Goal: Navigation & Orientation: Find specific page/section

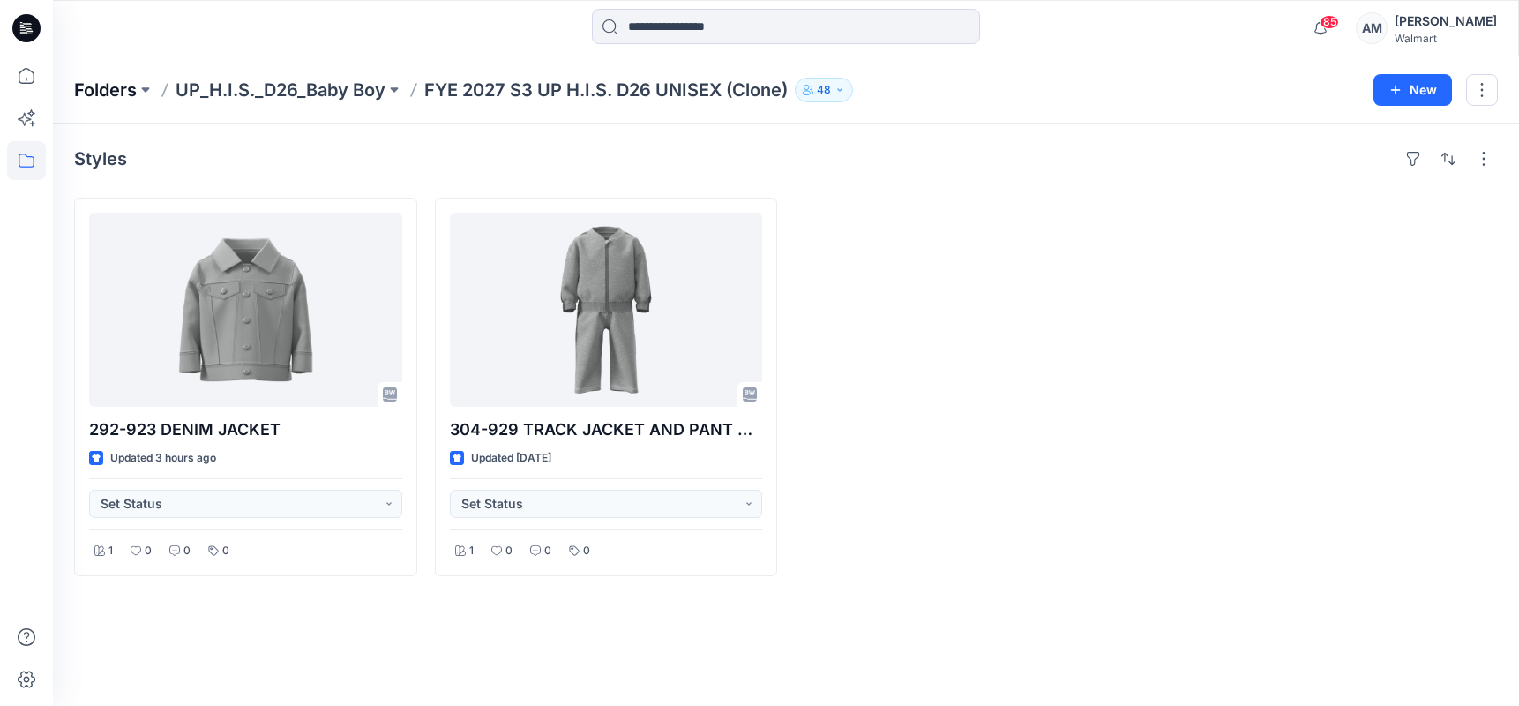
click at [88, 92] on p "Folders" at bounding box center [105, 90] width 63 height 25
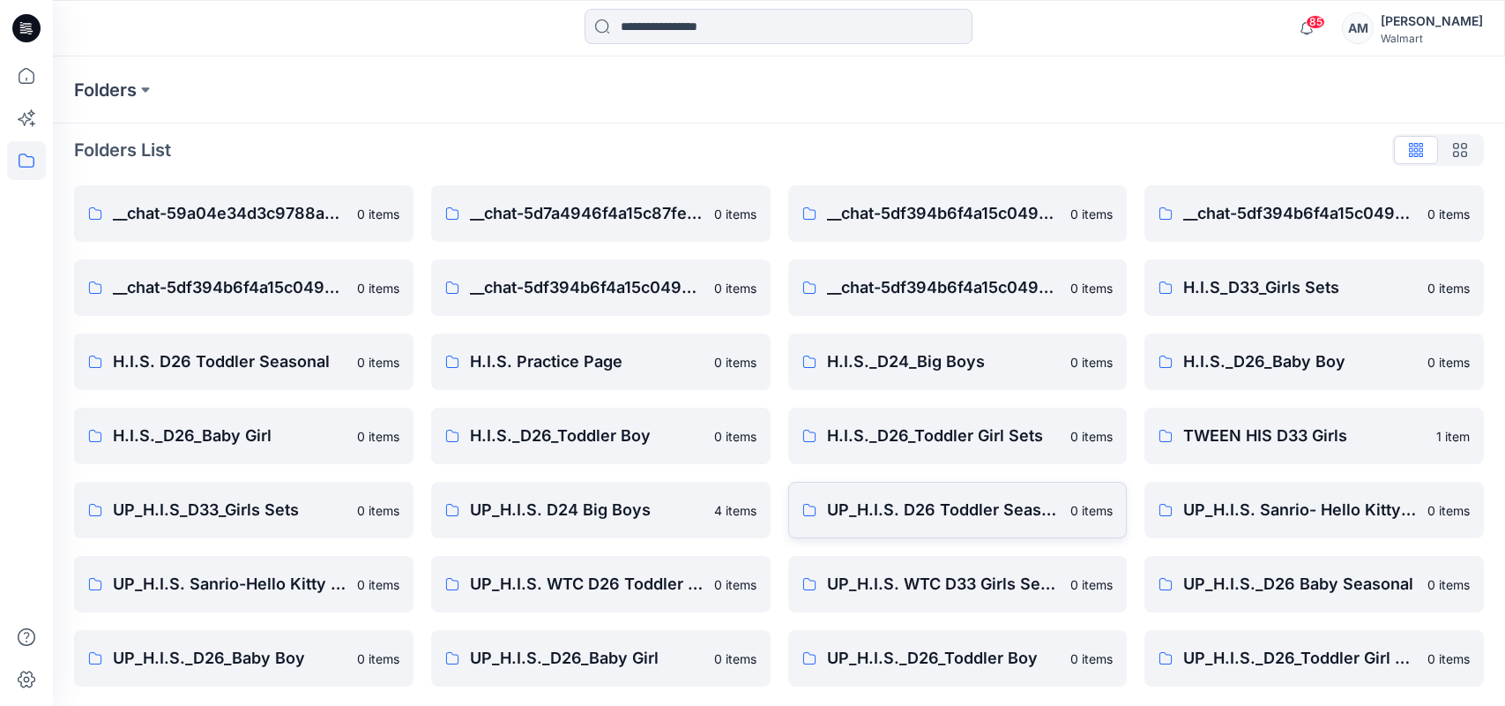
scroll to position [11, 0]
click at [1002, 668] on link "UP_H.I.S._D26_Toddler Boy [DEMOGRAPHIC_DATA] items" at bounding box center [958, 656] width 340 height 56
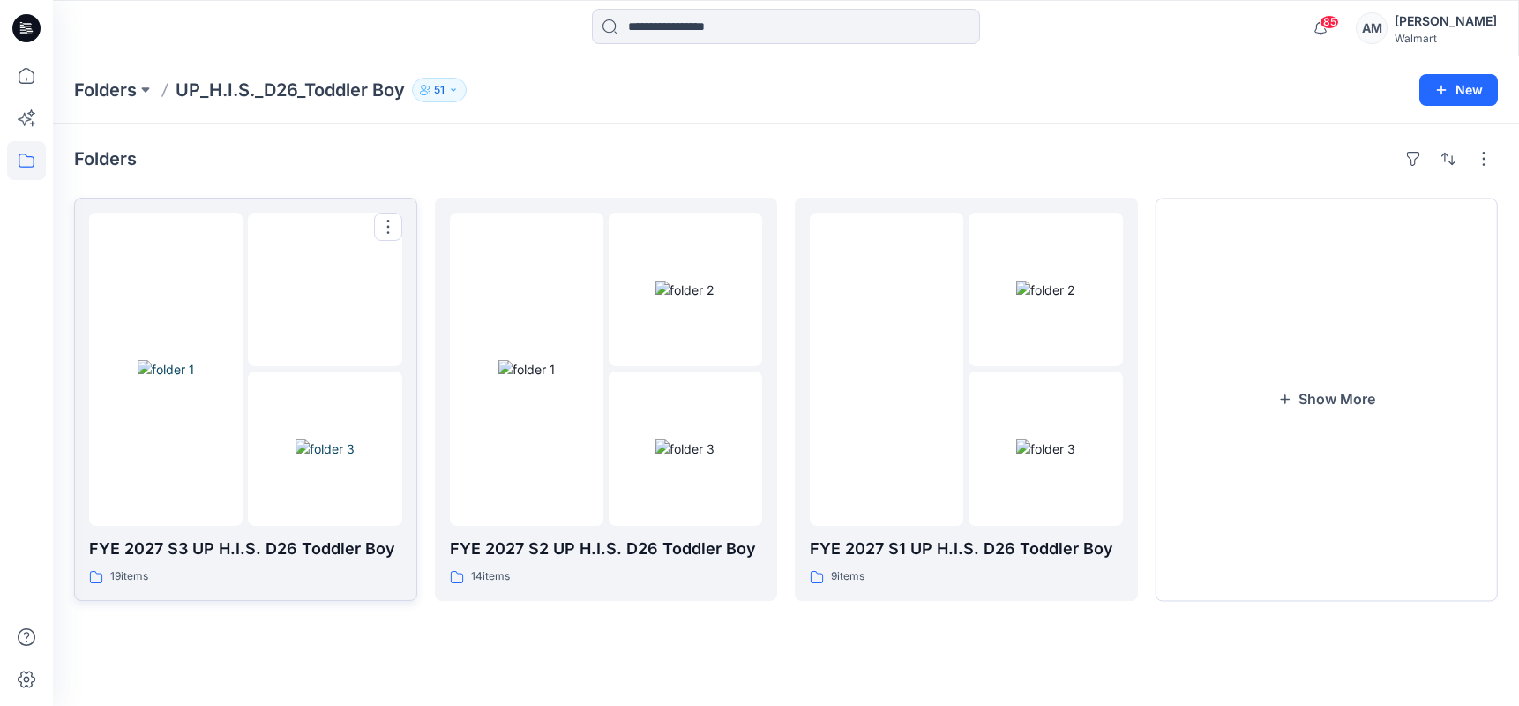
click at [295, 439] on img at bounding box center [324, 448] width 59 height 19
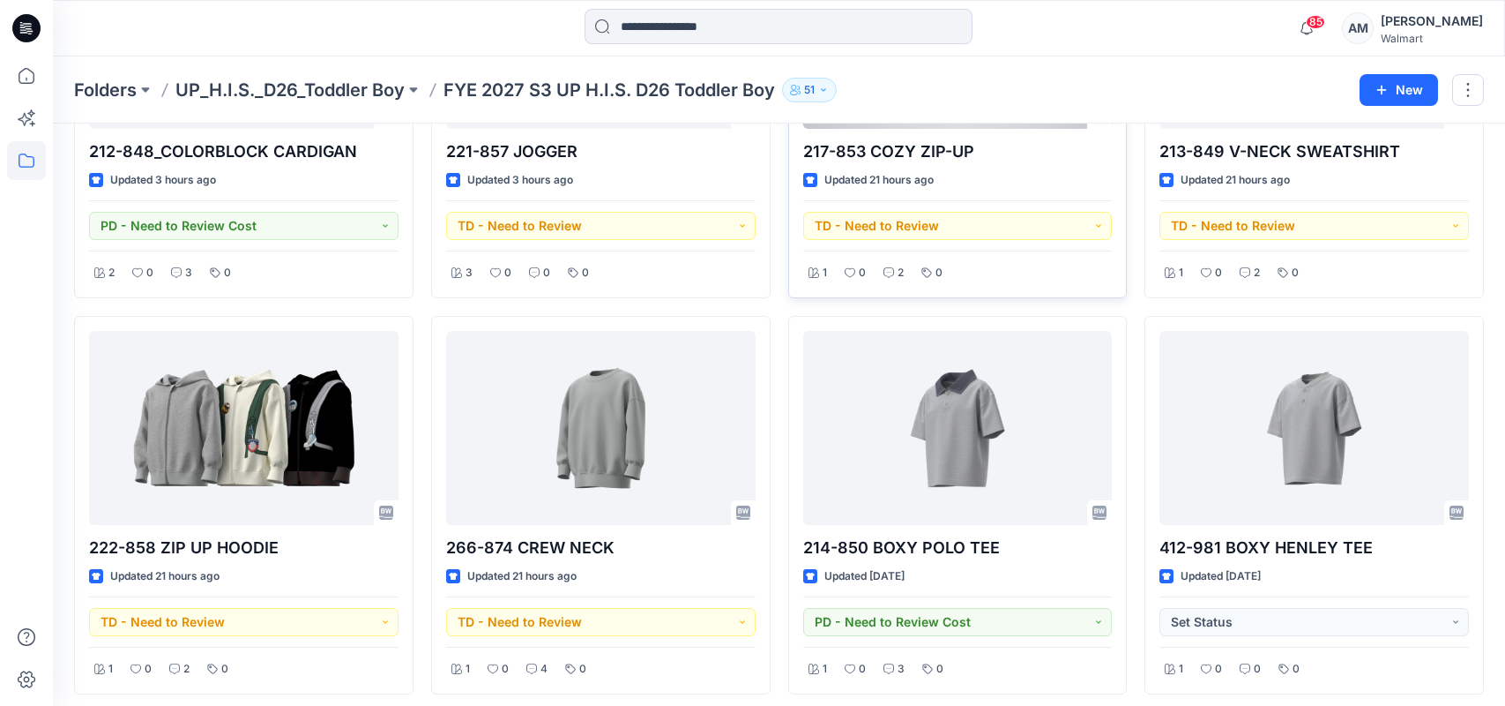
scroll to position [706, 0]
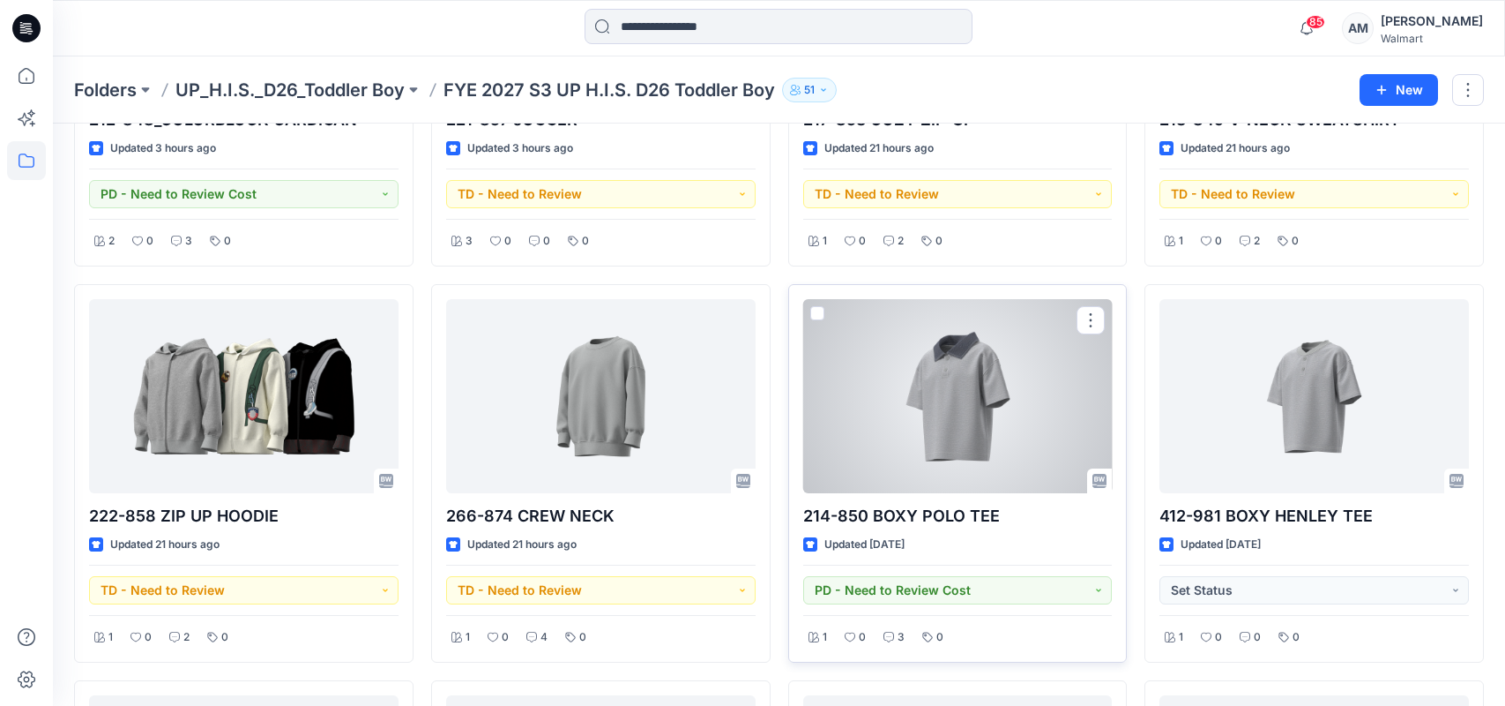
click at [1015, 427] on div at bounding box center [958, 396] width 310 height 194
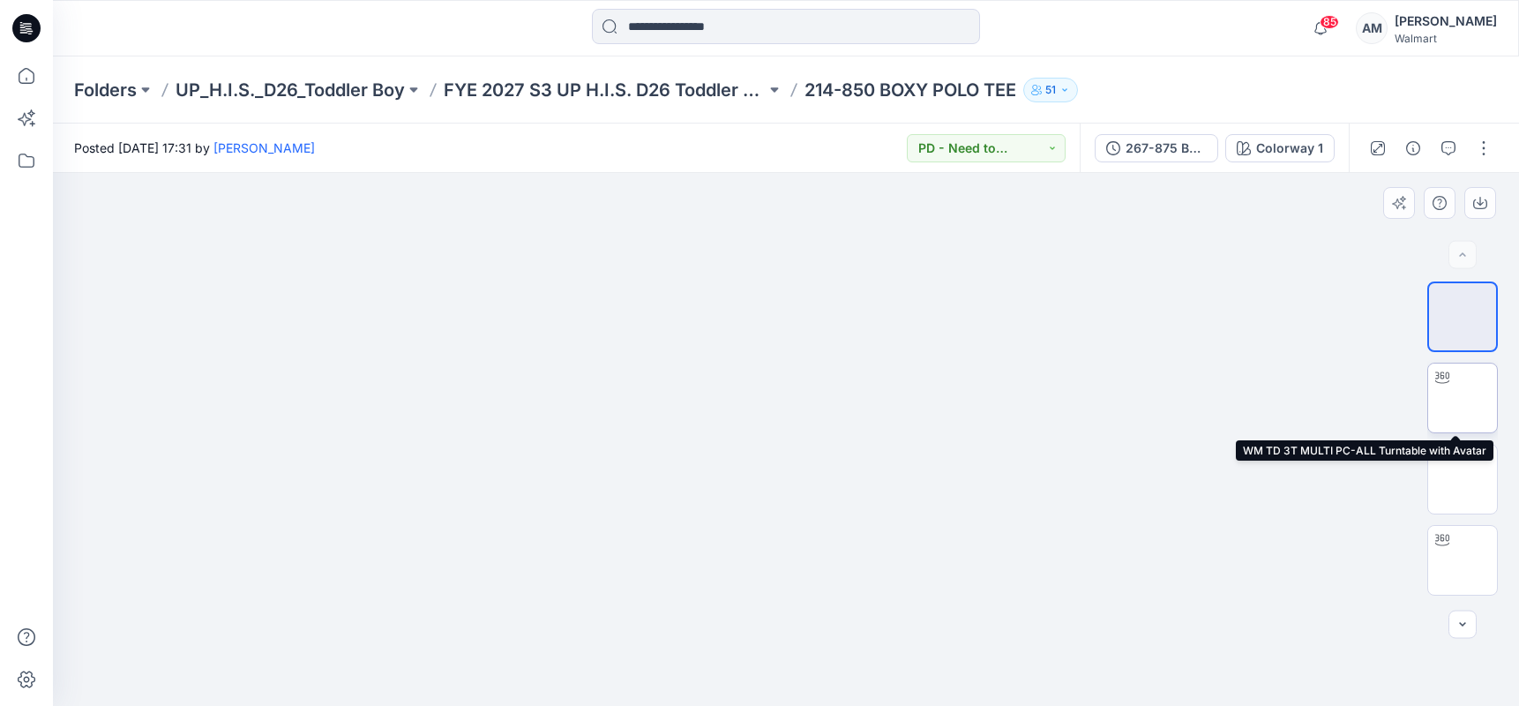
click at [1462, 398] on img at bounding box center [1462, 398] width 0 height 0
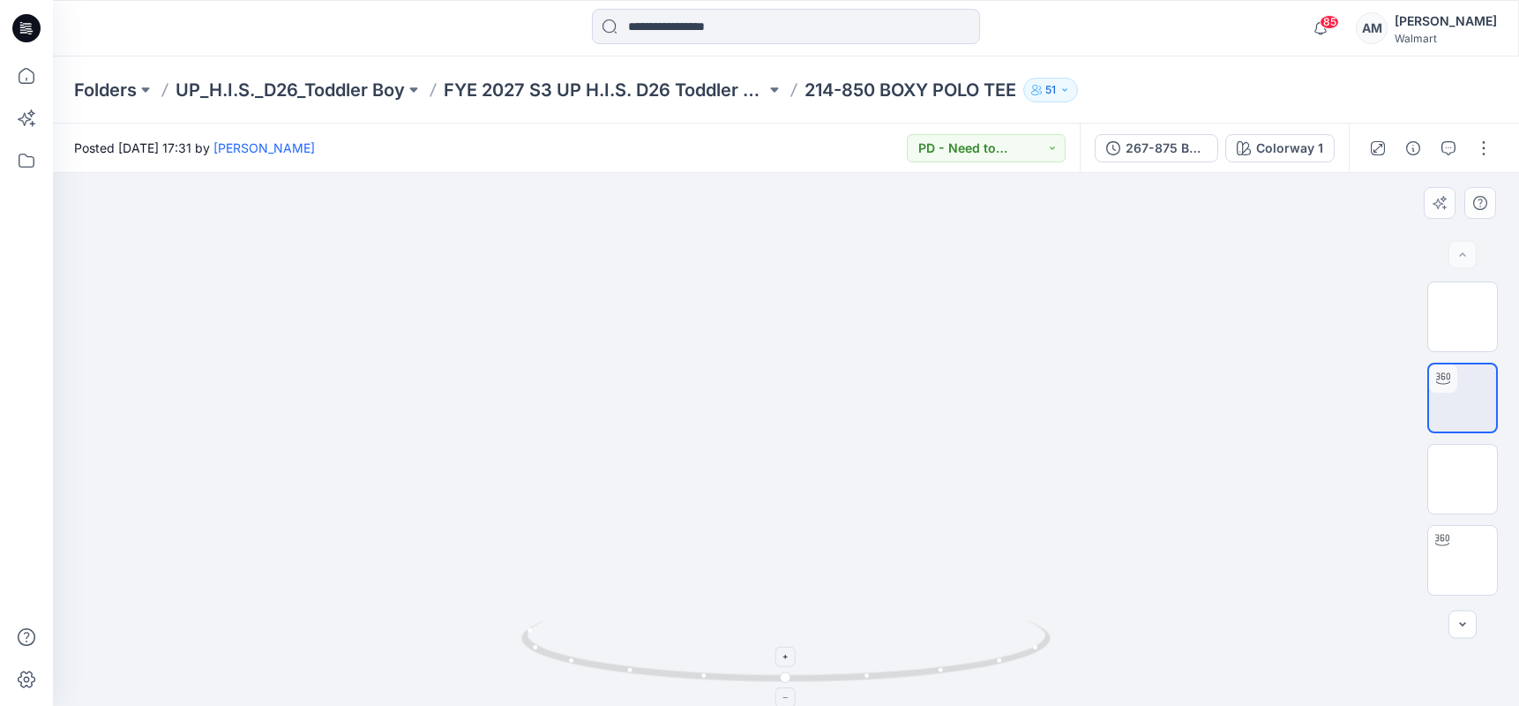
drag, startPoint x: 809, startPoint y: 378, endPoint x: 788, endPoint y: 637, distance: 259.3
click at [788, 637] on div at bounding box center [786, 439] width 1466 height 533
click at [1462, 479] on img at bounding box center [1462, 479] width 0 height 0
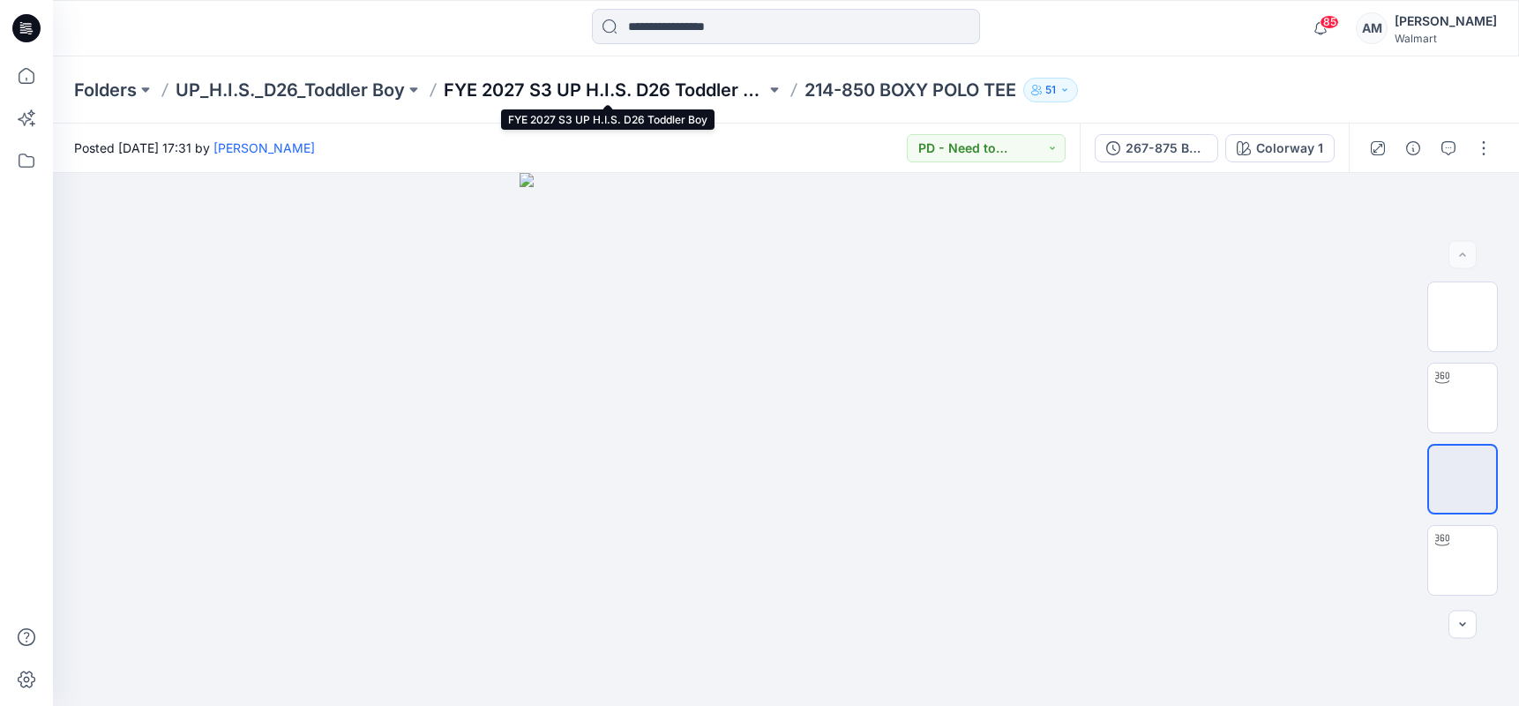
click at [586, 91] on p "FYE 2027 S3 UP H.I.S. D26 Toddler Boy" at bounding box center [605, 90] width 322 height 25
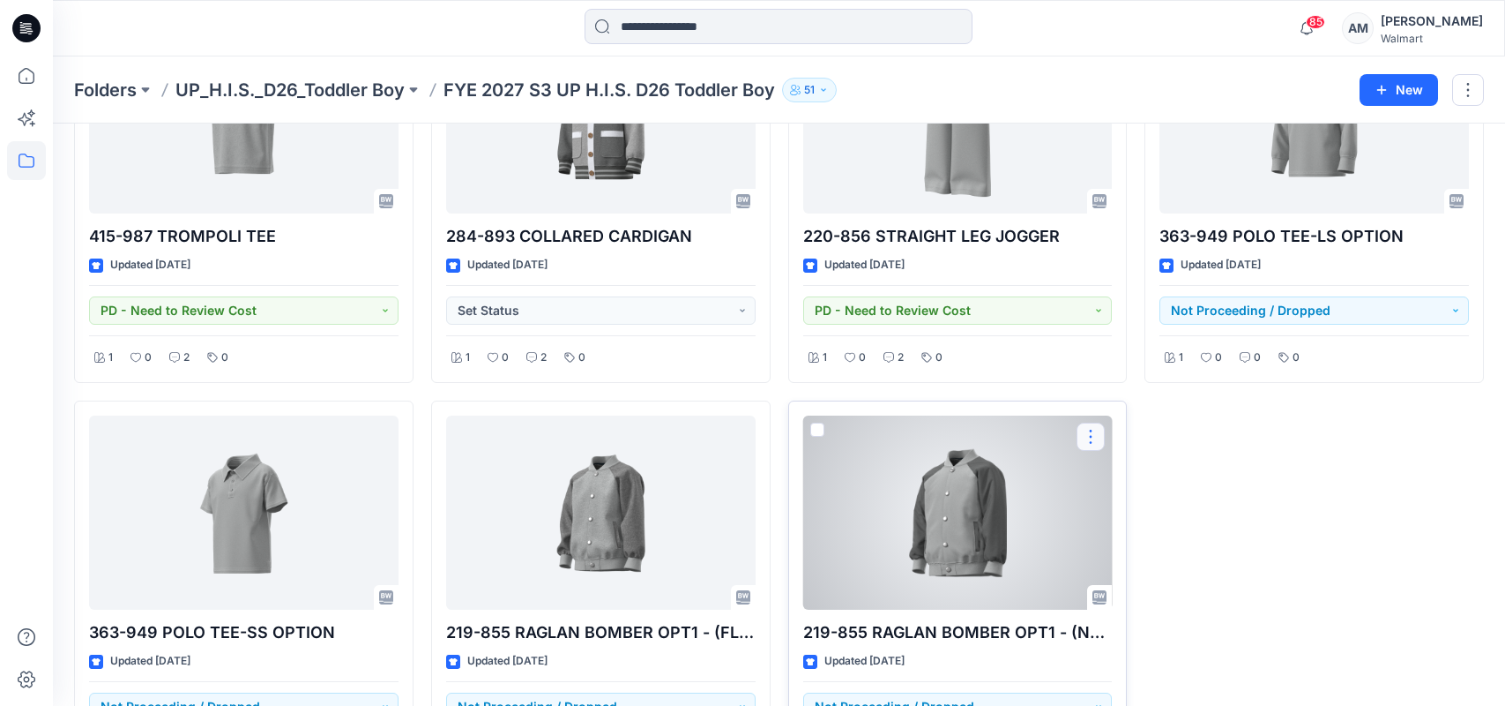
scroll to position [1411, 0]
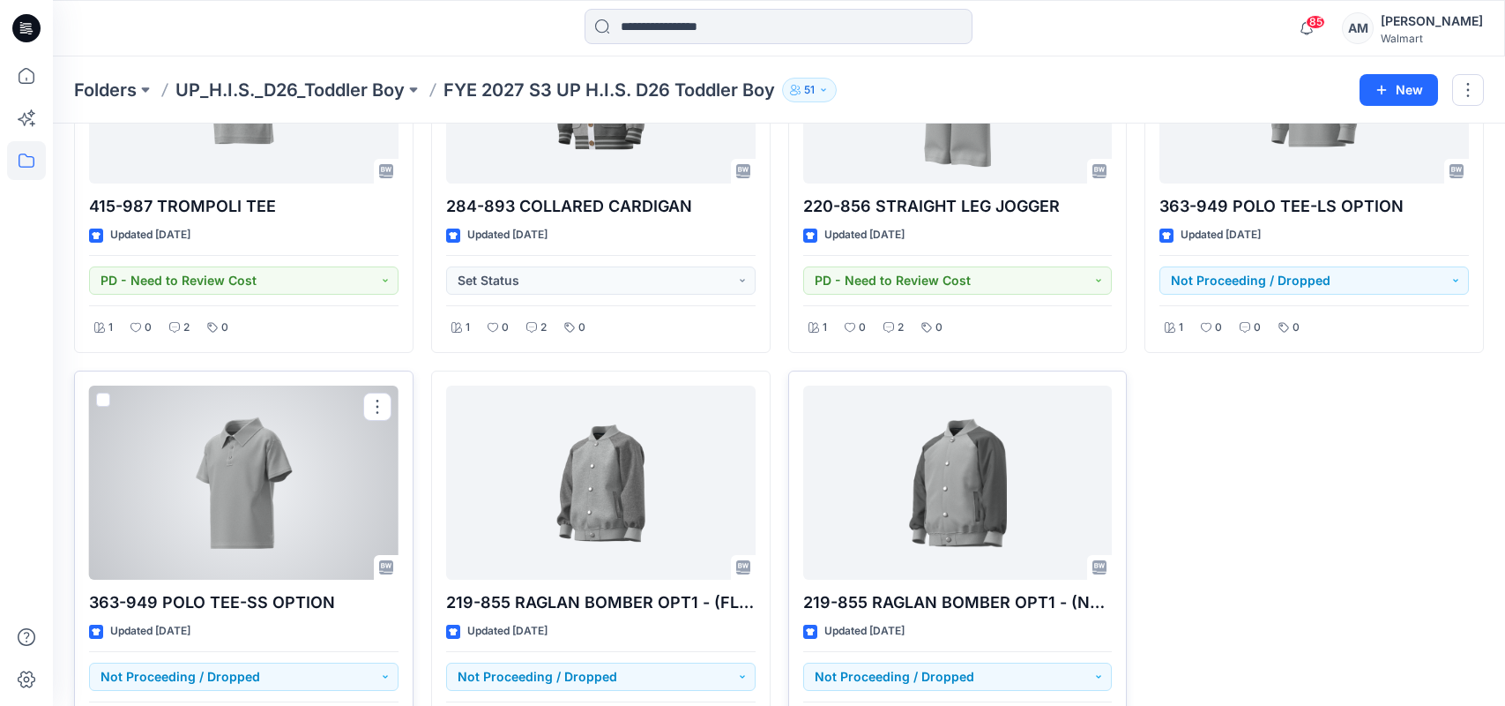
click at [257, 512] on div at bounding box center [244, 482] width 310 height 194
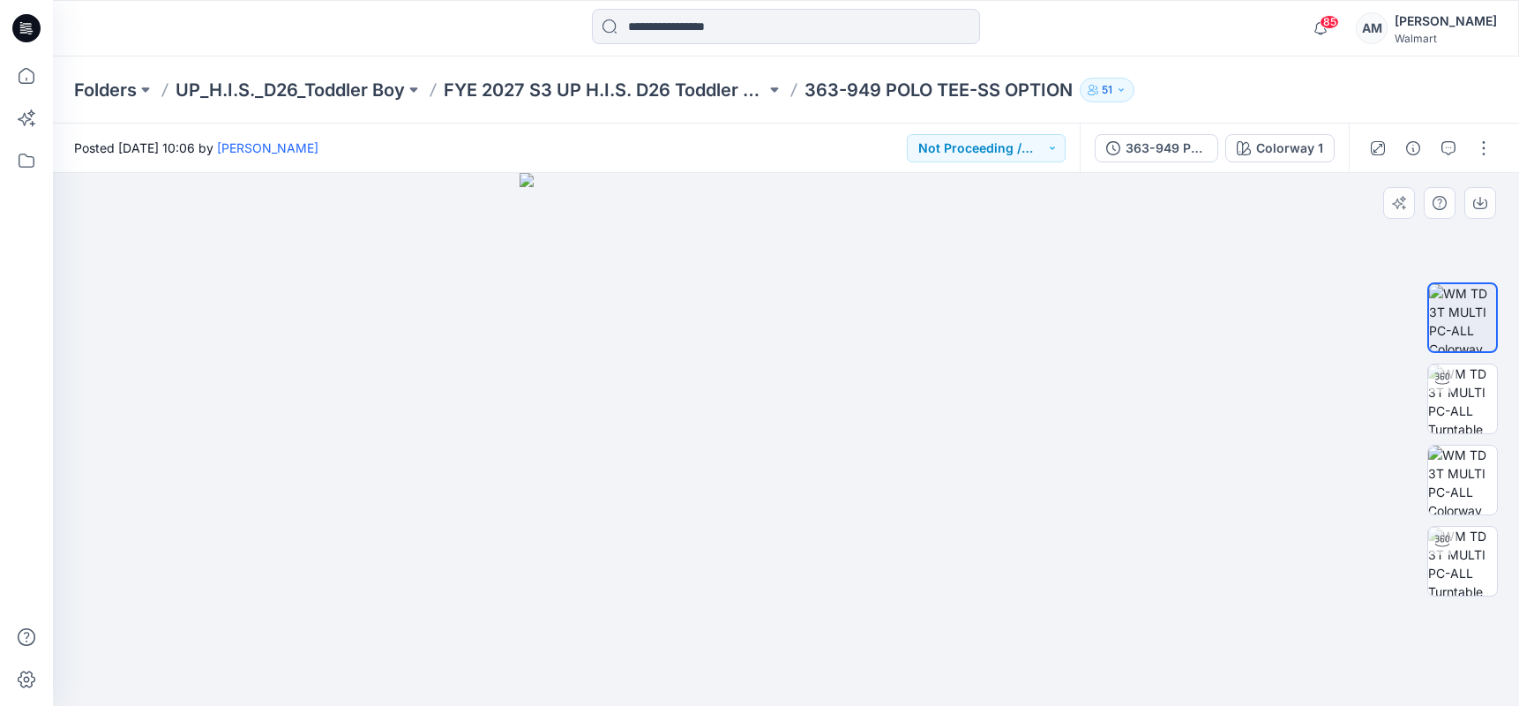
click at [1514, 399] on div at bounding box center [1462, 439] width 113 height 317
click at [1460, 395] on img at bounding box center [1462, 398] width 69 height 69
drag, startPoint x: 854, startPoint y: 480, endPoint x: 863, endPoint y: 612, distance: 132.6
click at [863, 56] on img at bounding box center [786, 56] width 1310 height 0
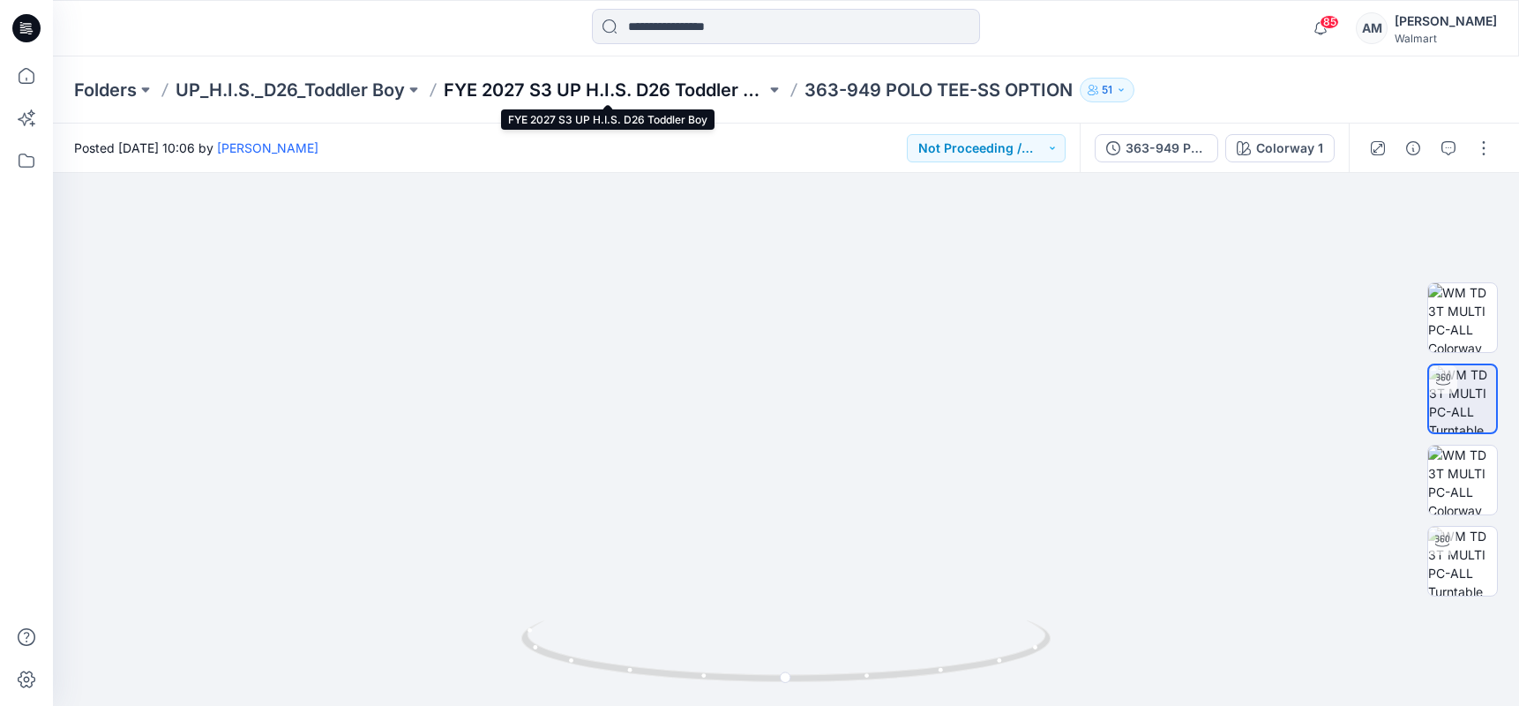
click at [685, 87] on p "FYE 2027 S3 UP H.I.S. D26 Toddler Boy" at bounding box center [605, 90] width 322 height 25
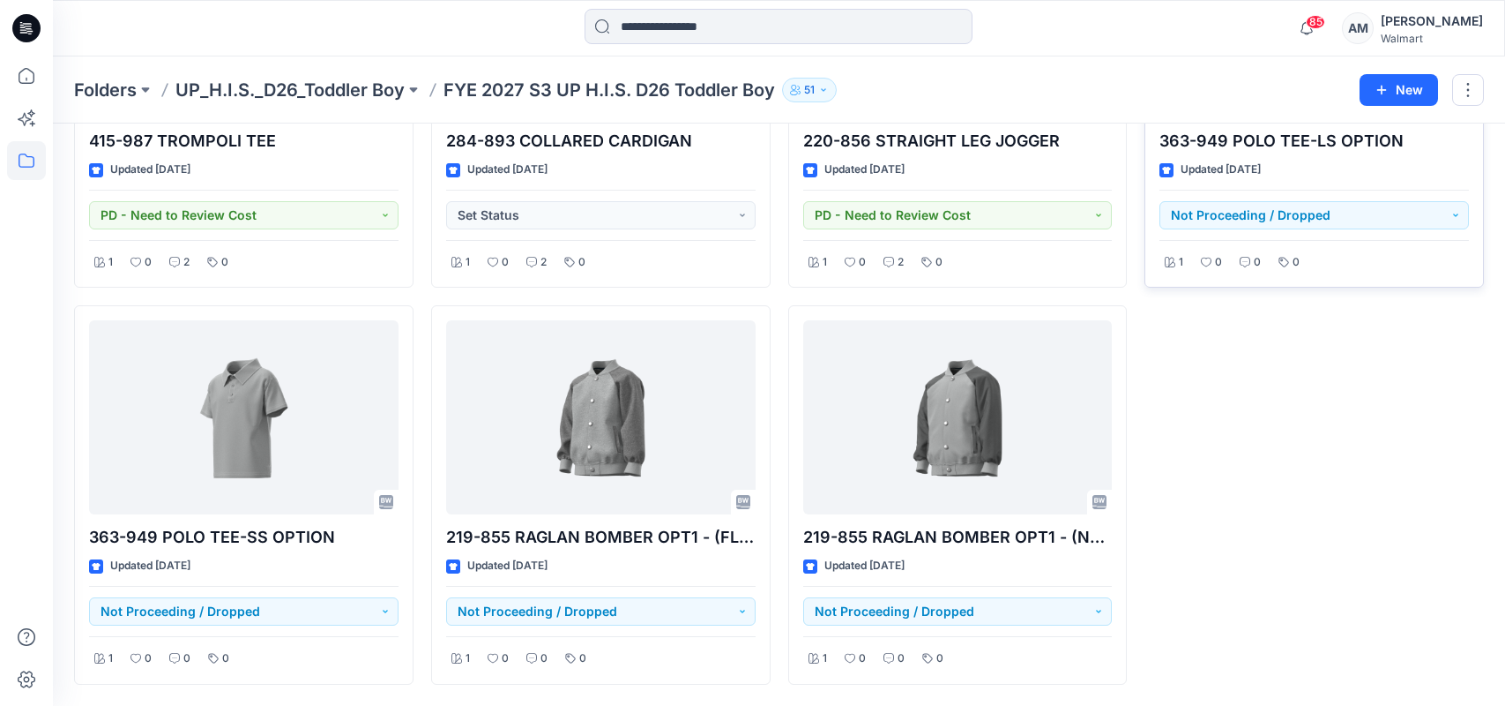
scroll to position [1124, 0]
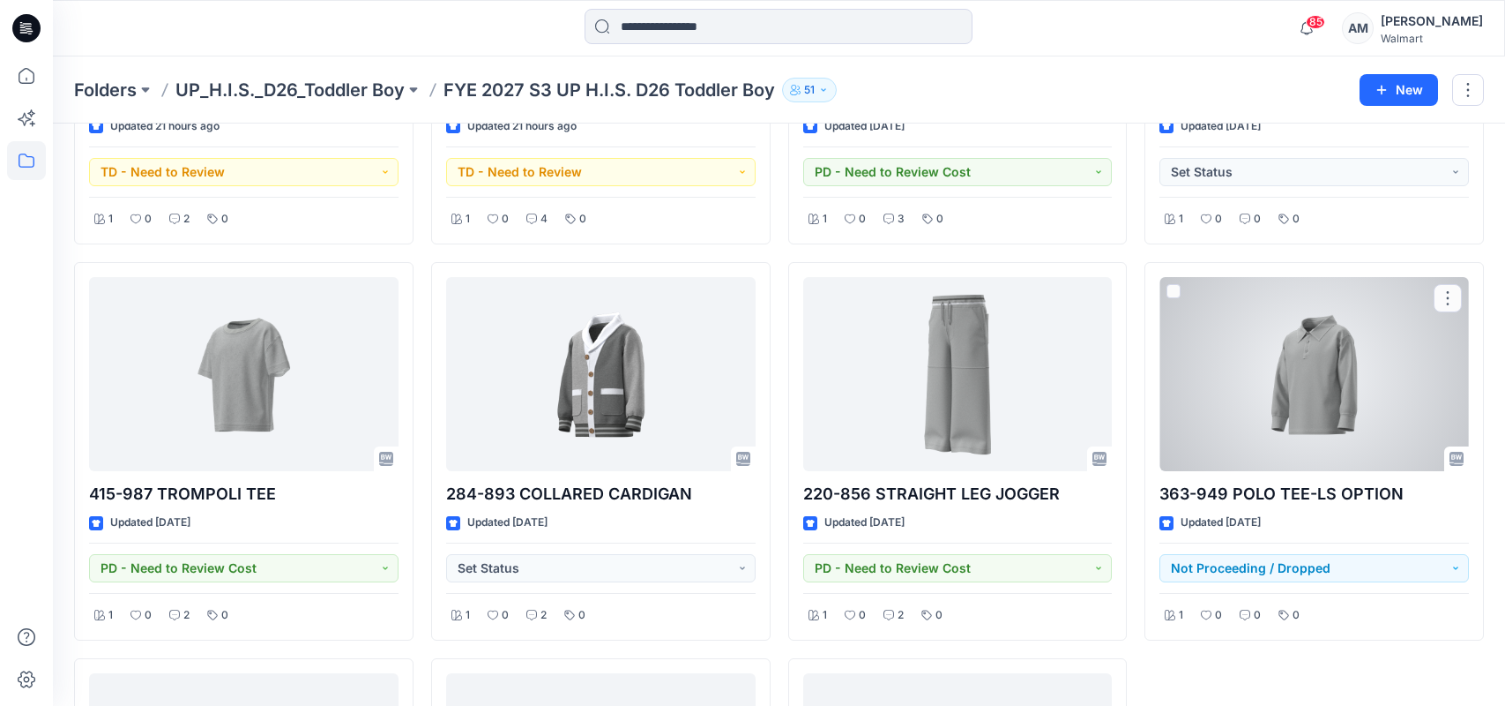
click at [1330, 347] on div at bounding box center [1315, 374] width 310 height 194
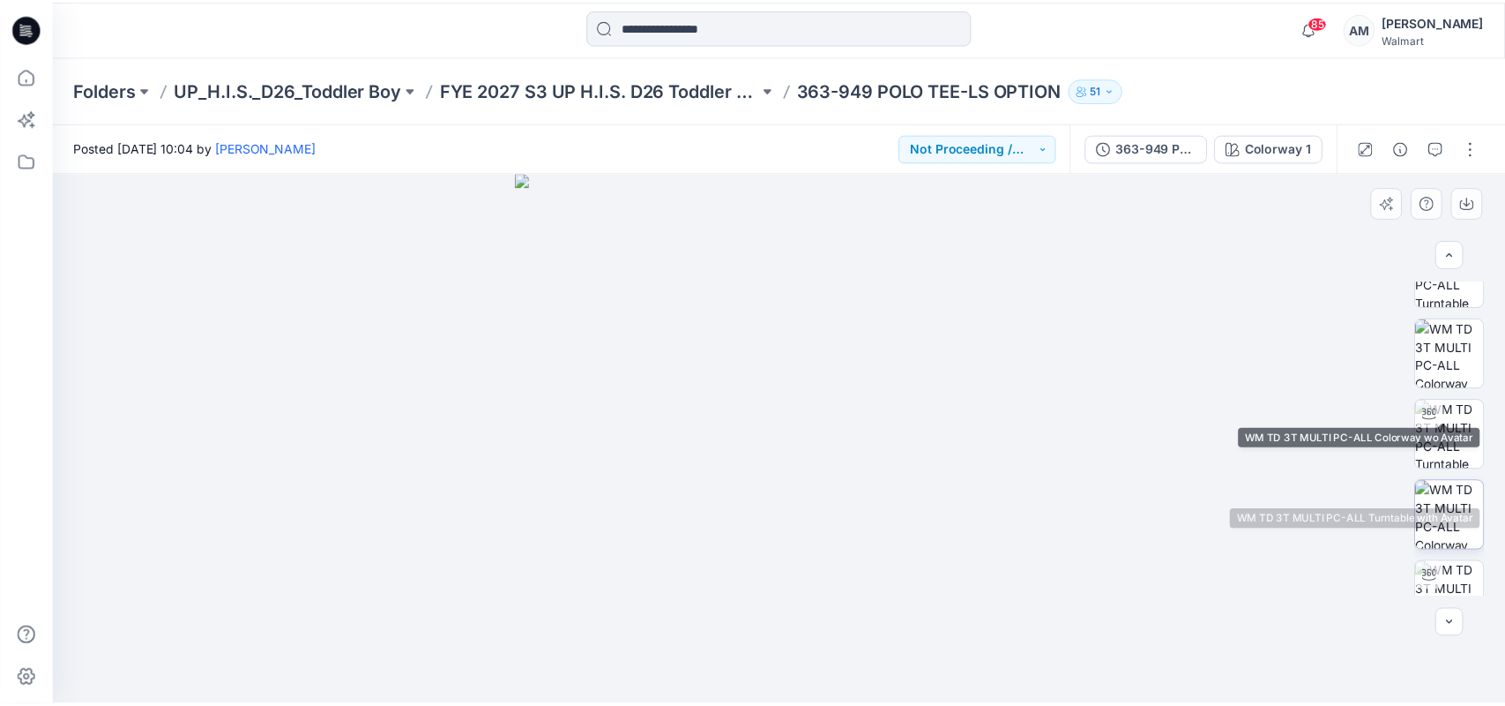
scroll to position [160, 0]
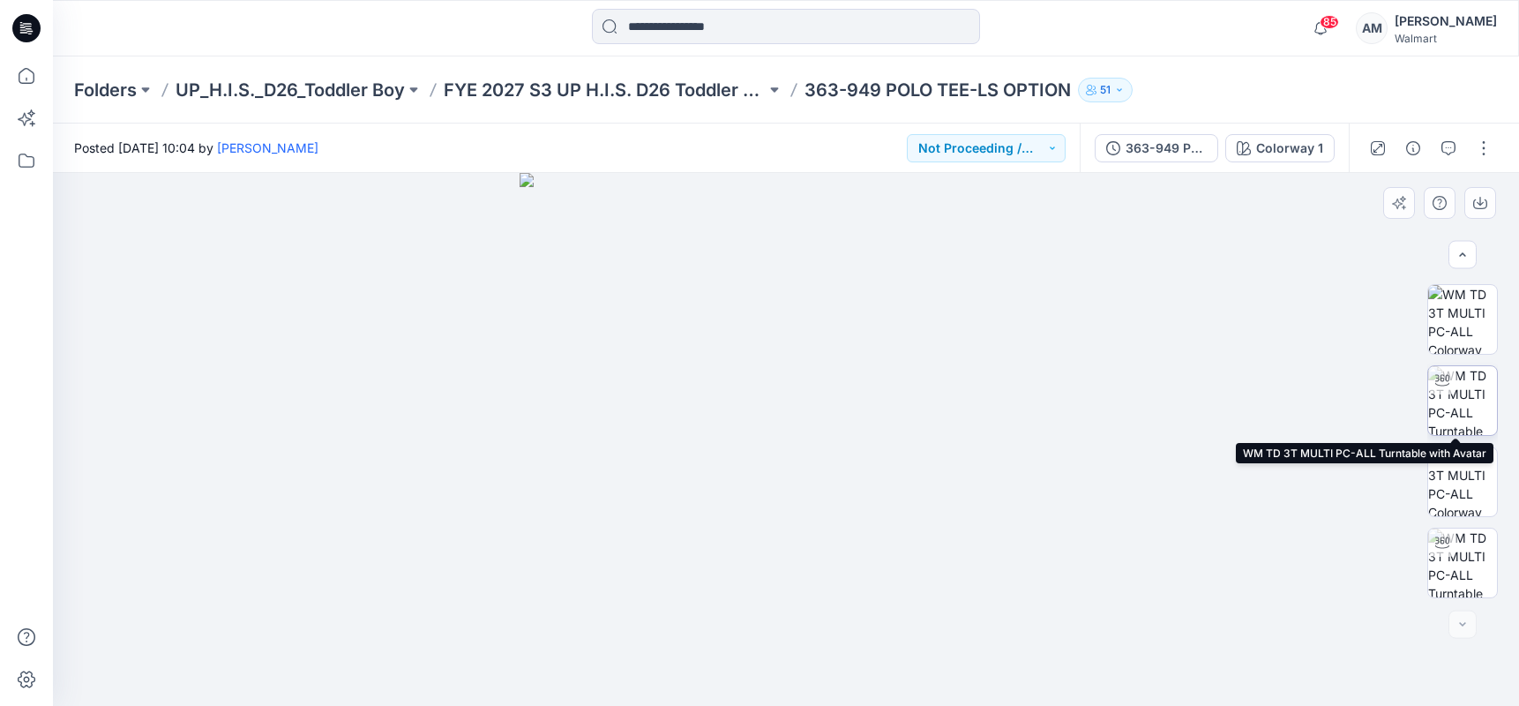
click at [1464, 398] on img at bounding box center [1462, 400] width 69 height 69
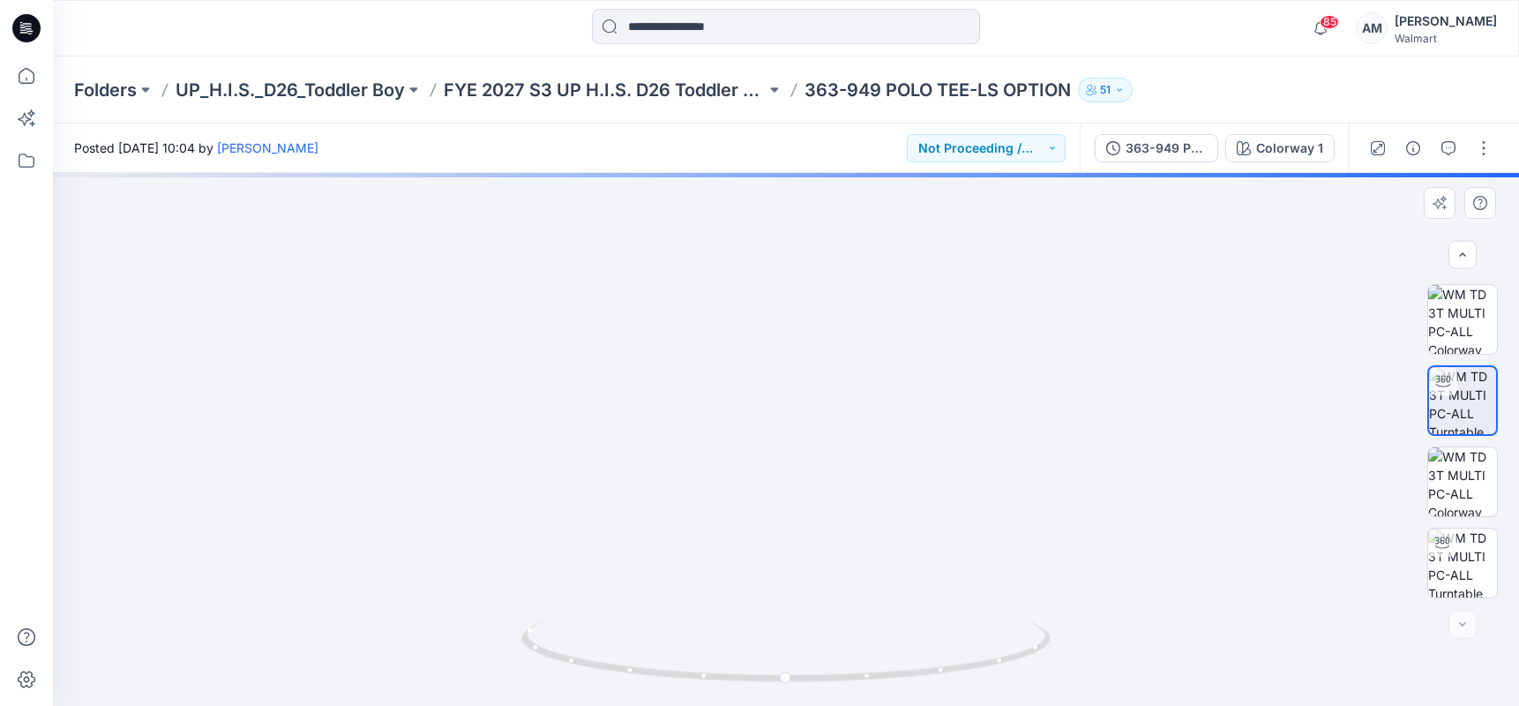
drag, startPoint x: 811, startPoint y: 266, endPoint x: 819, endPoint y: 366, distance: 100.0
click at [819, 368] on img at bounding box center [786, 316] width 1232 height 780
click at [678, 87] on p "FYE 2027 S3 UP H.I.S. D26 Toddler Boy" at bounding box center [605, 90] width 322 height 25
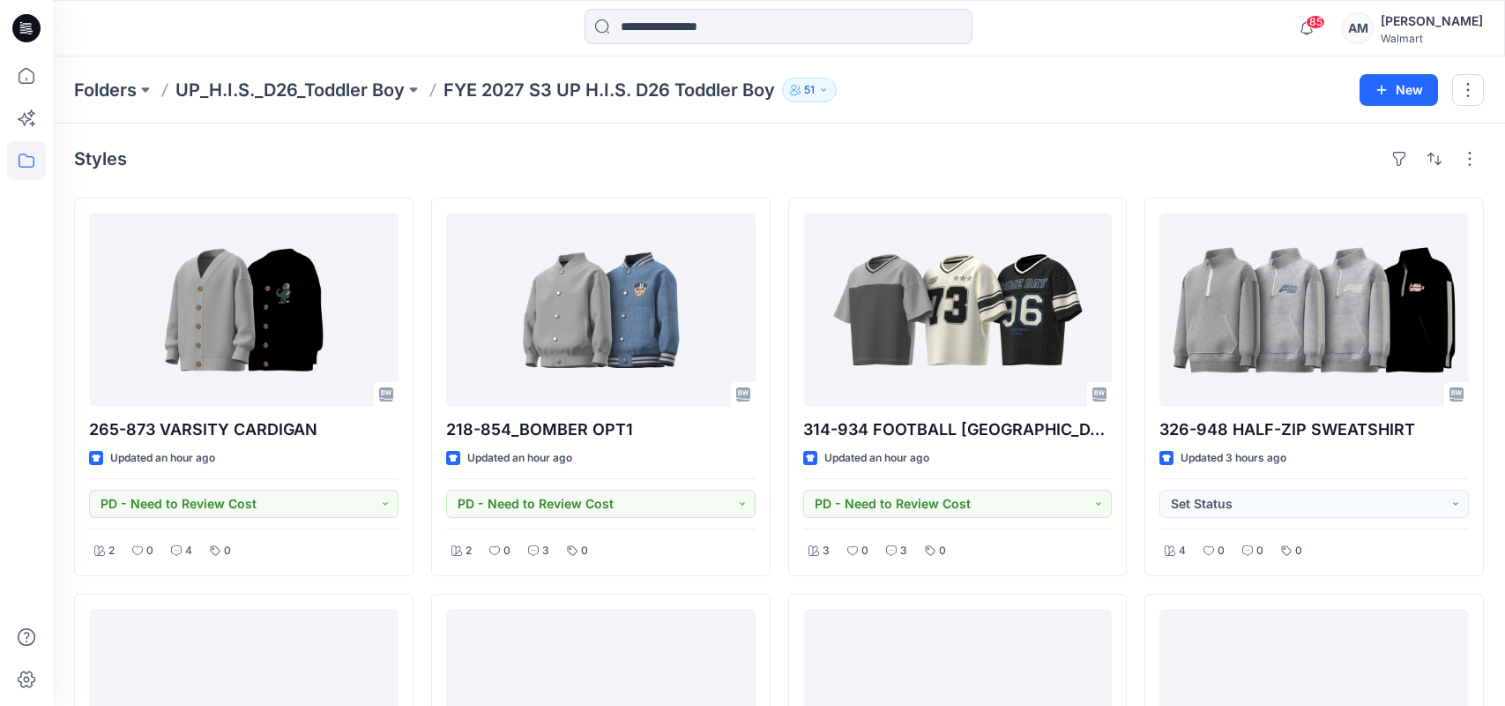
drag, startPoint x: 1269, startPoint y: 28, endPoint x: 1269, endPoint y: 40, distance: 11.5
click at [1269, 27] on div "85 Notifications Your style 326-948 HALF-ZIP SWEATSHIRT is ready 5 minutes ago …" at bounding box center [779, 28] width 1452 height 39
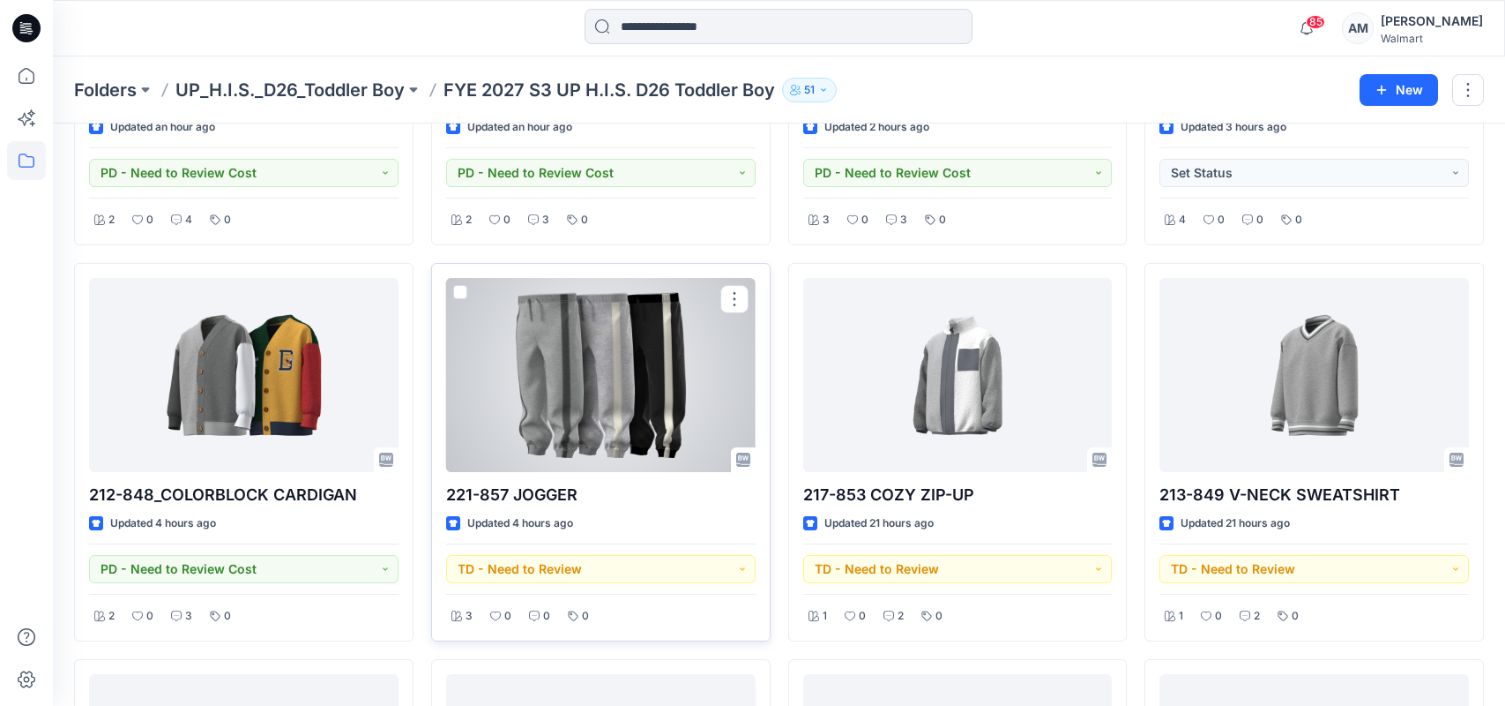
scroll to position [330, 0]
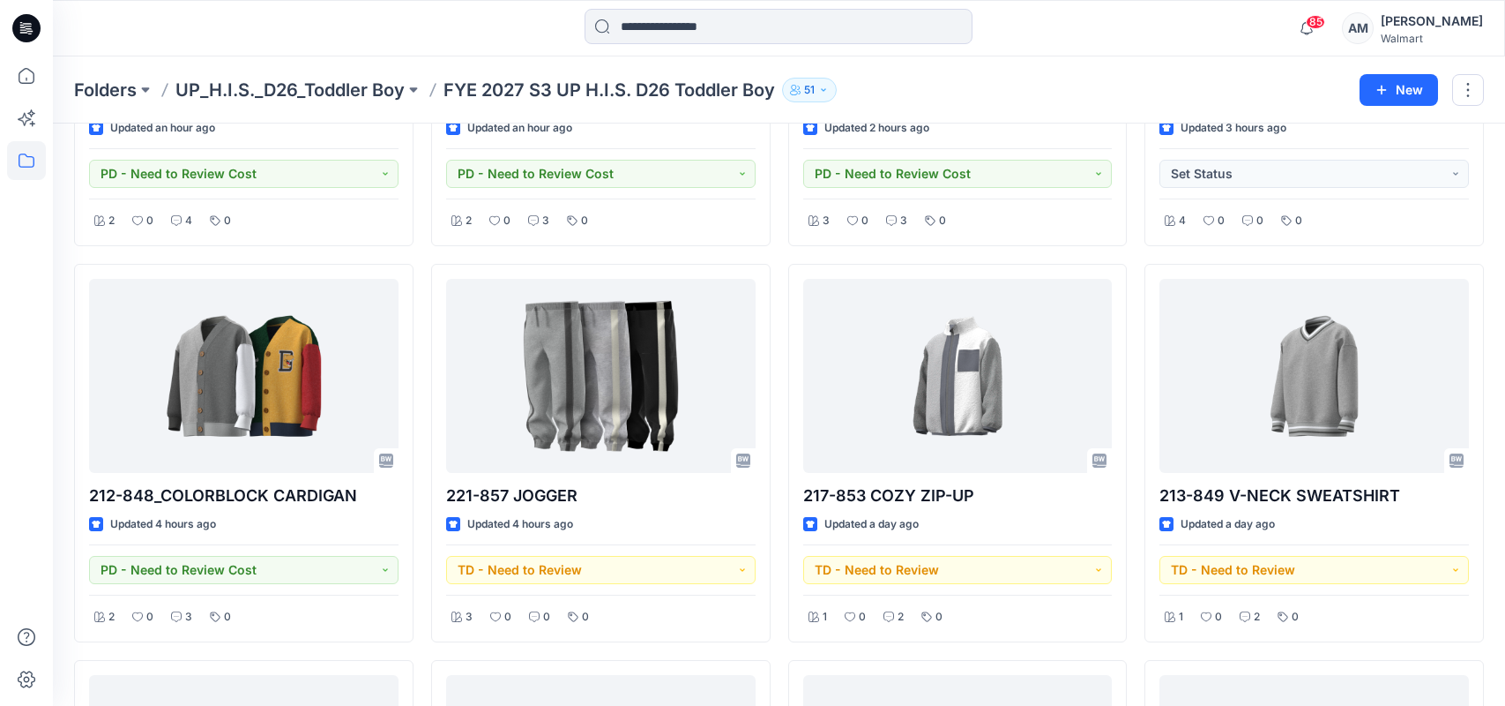
click at [1236, 24] on div "85 Notifications Your style 326-948 HALF-ZIP SWEATSHIRT is ready 5 minutes ago …" at bounding box center [779, 28] width 1452 height 39
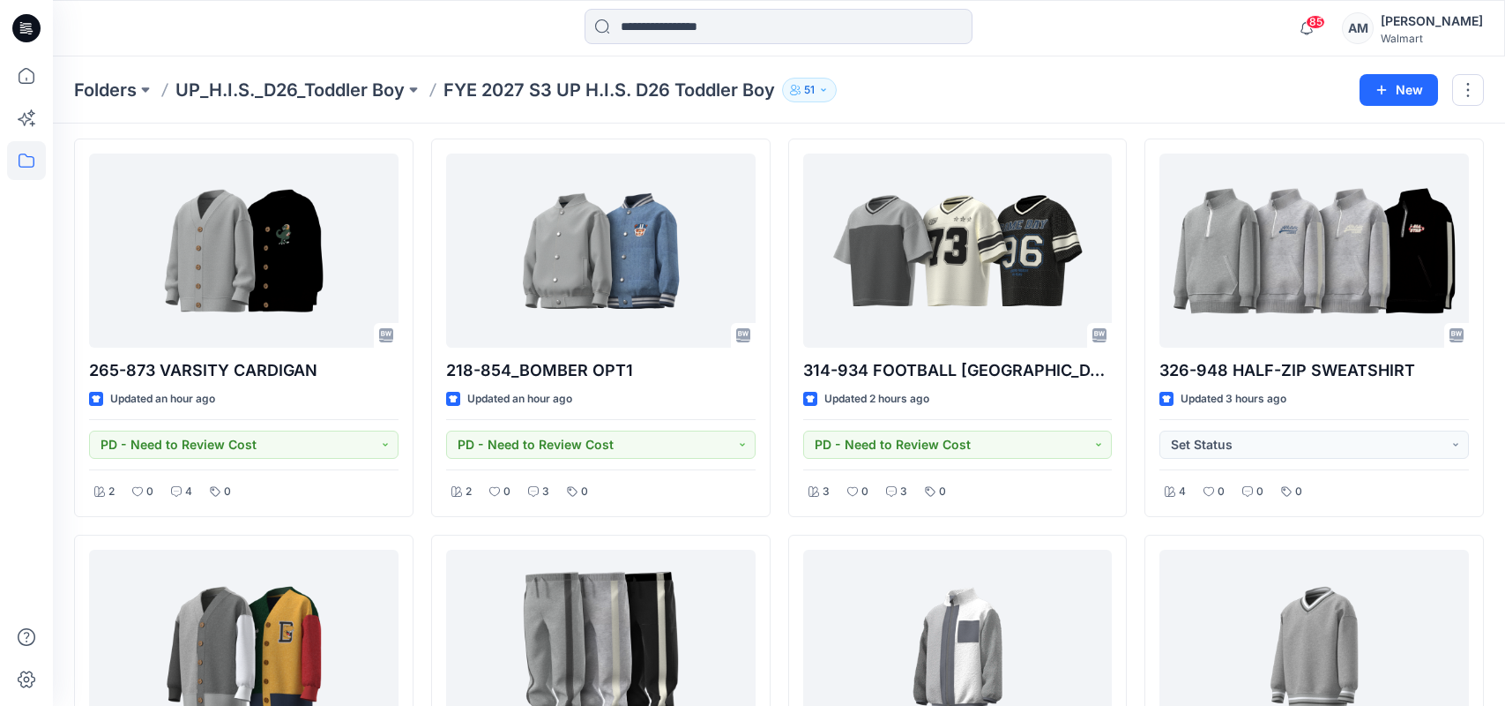
scroll to position [88, 0]
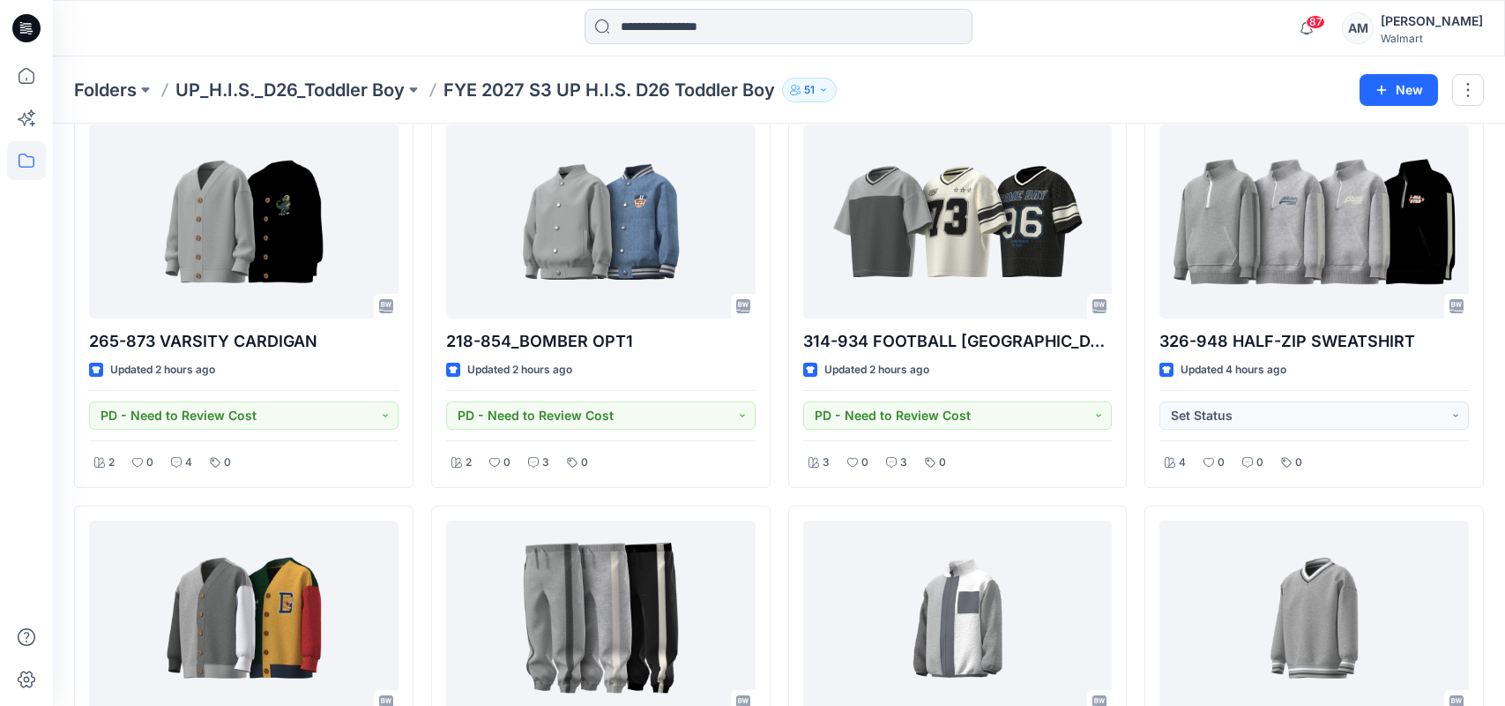
click at [1200, 35] on div "87 Notifications Your style 326-948 HALF-ZIP SWEATSHIRT is ready 5 minutes ago …" at bounding box center [779, 28] width 1452 height 39
click at [94, 88] on p "Folders" at bounding box center [105, 90] width 63 height 25
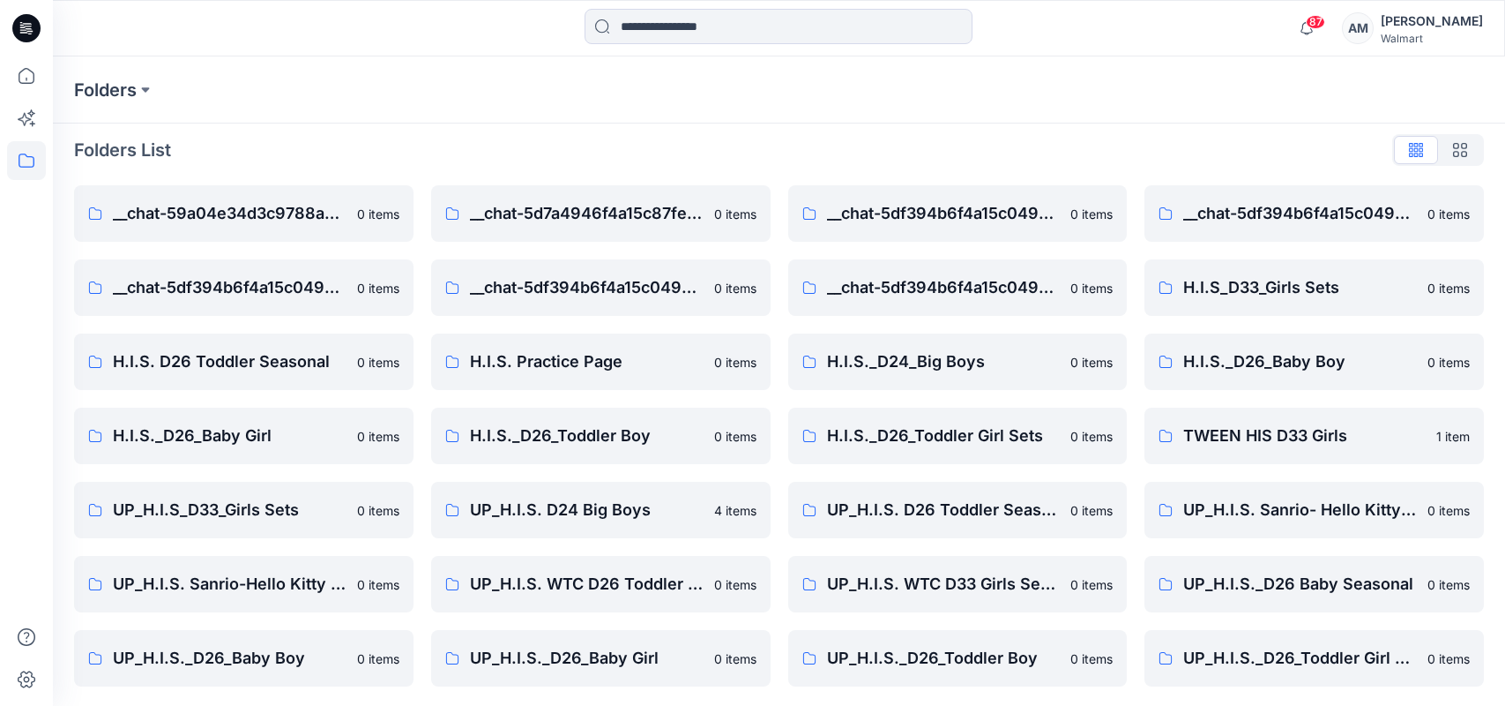
scroll to position [11, 0]
click at [635, 661] on p "UP_H.I.S._D26_Baby Girl" at bounding box center [587, 656] width 234 height 25
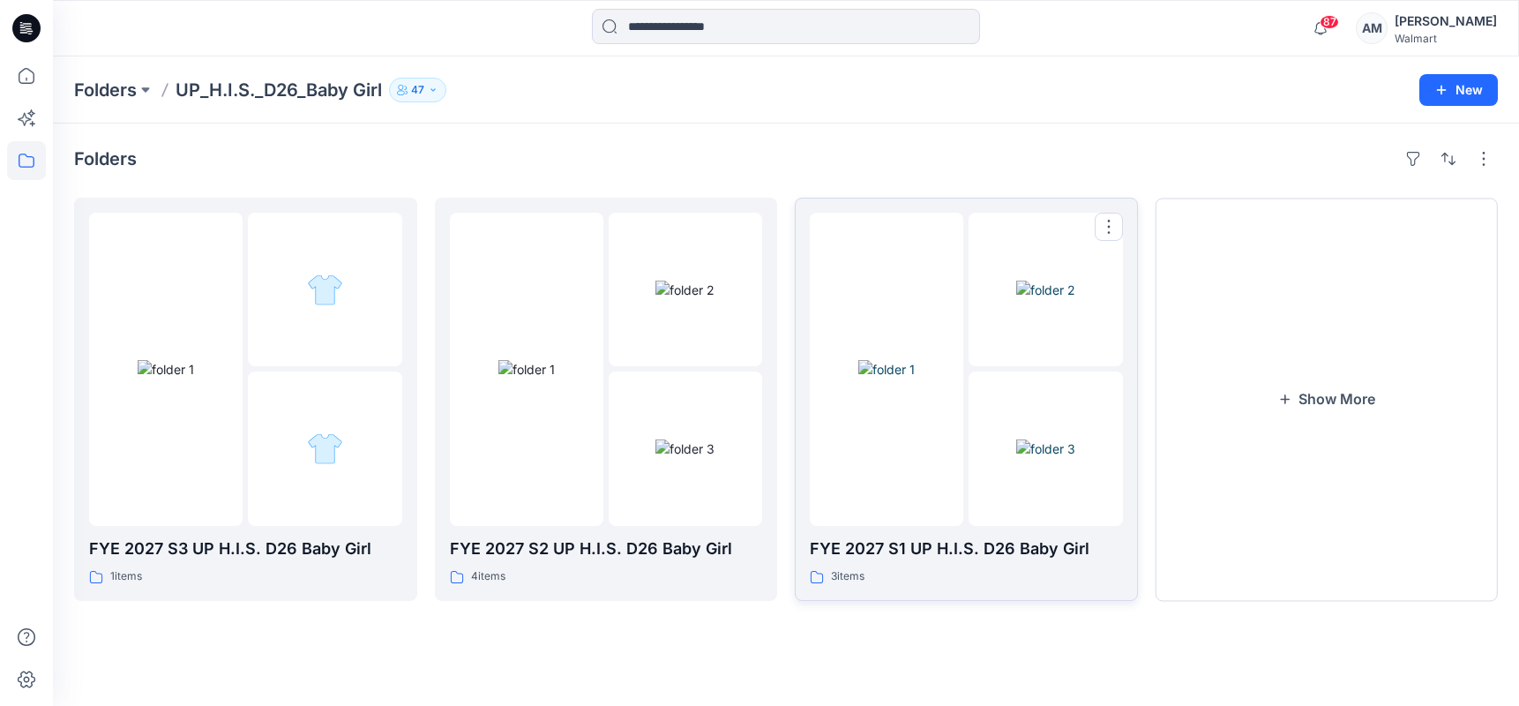
click at [1016, 299] on img at bounding box center [1045, 289] width 59 height 19
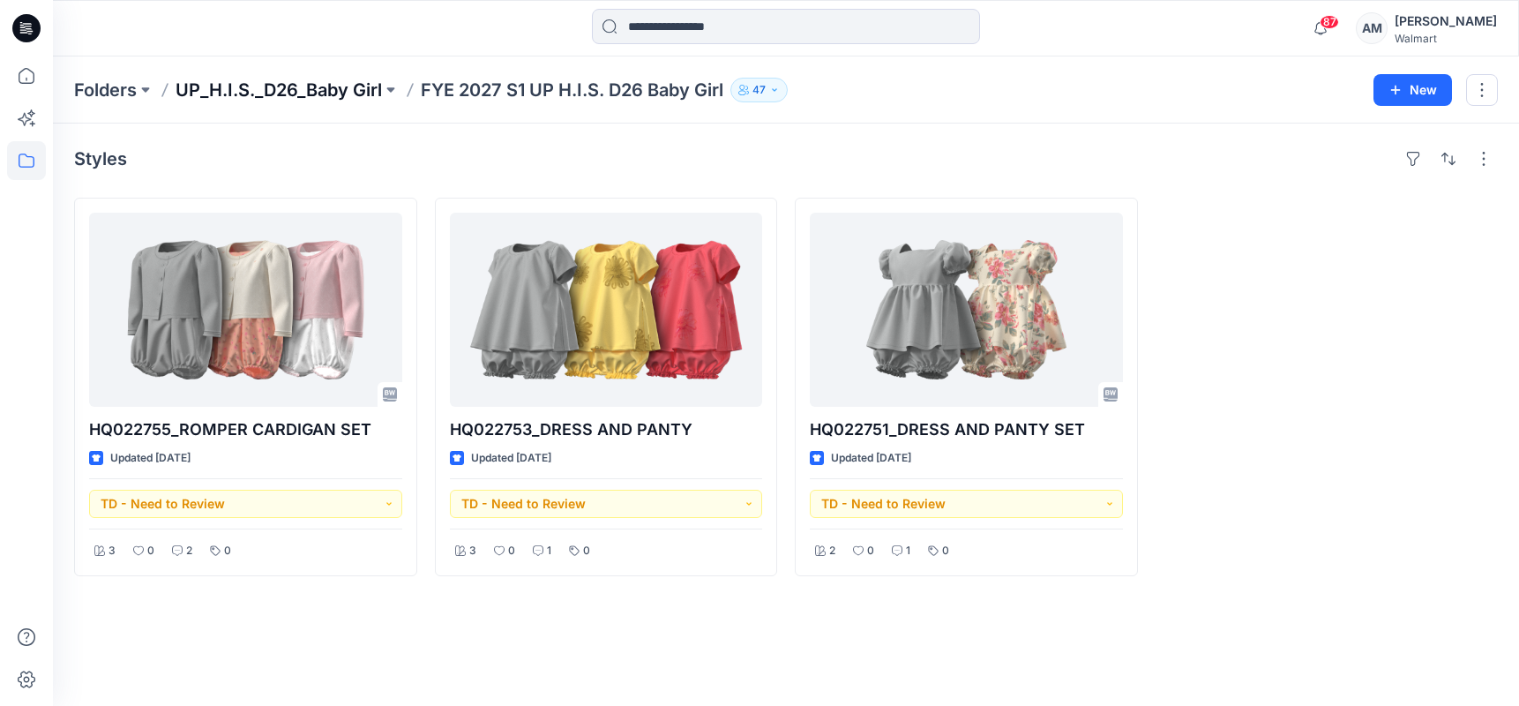
click at [350, 96] on p "UP_H.I.S._D26_Baby Girl" at bounding box center [279, 90] width 206 height 25
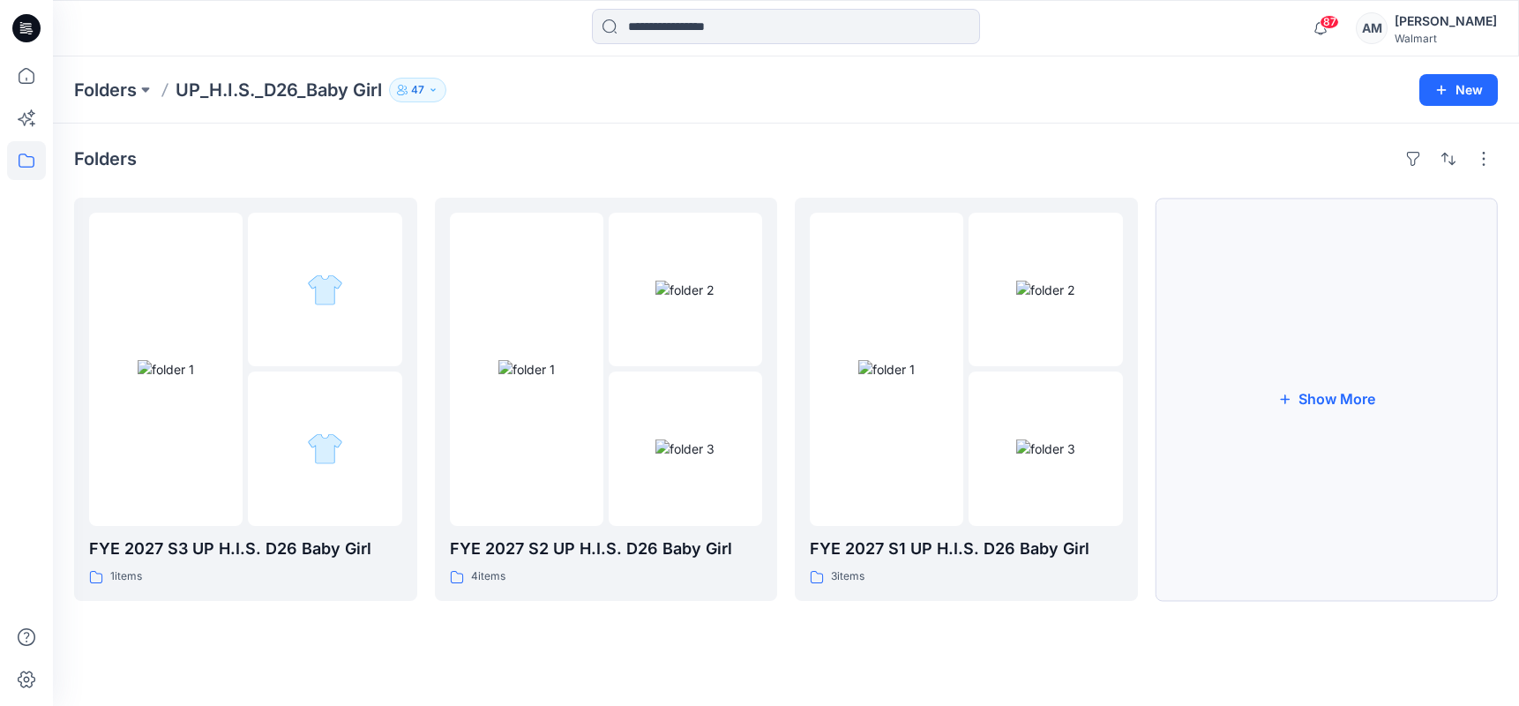
click at [1288, 385] on button "Show More" at bounding box center [1326, 399] width 343 height 403
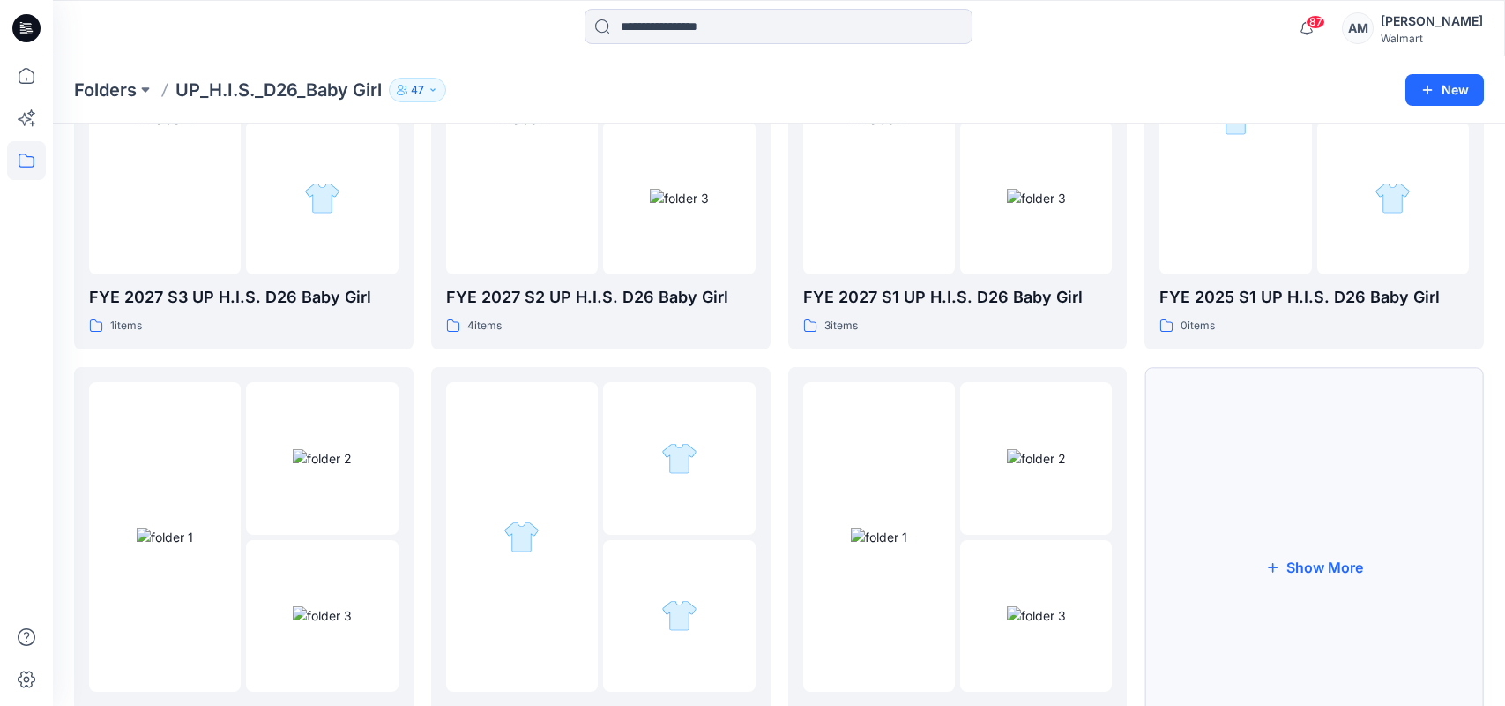
scroll to position [353, 0]
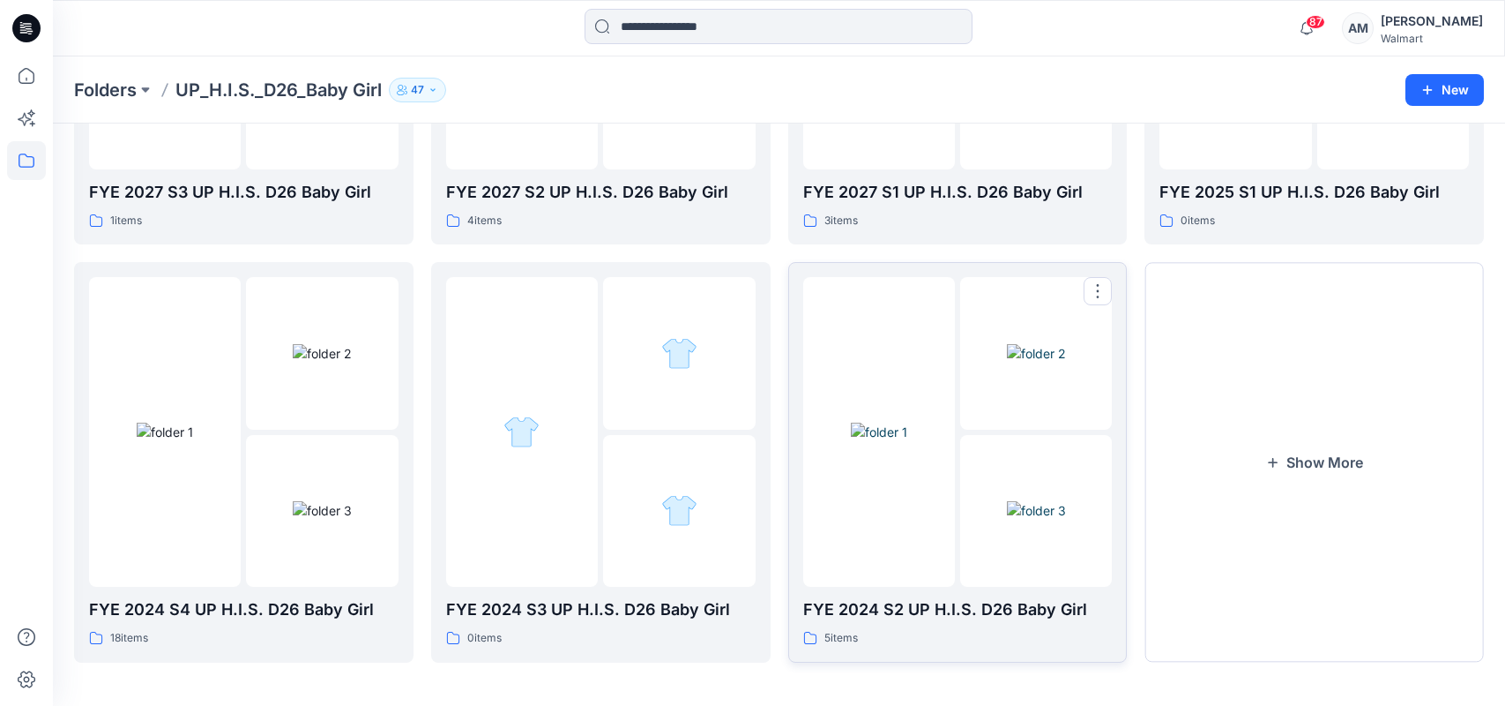
click at [908, 422] on img at bounding box center [879, 431] width 56 height 19
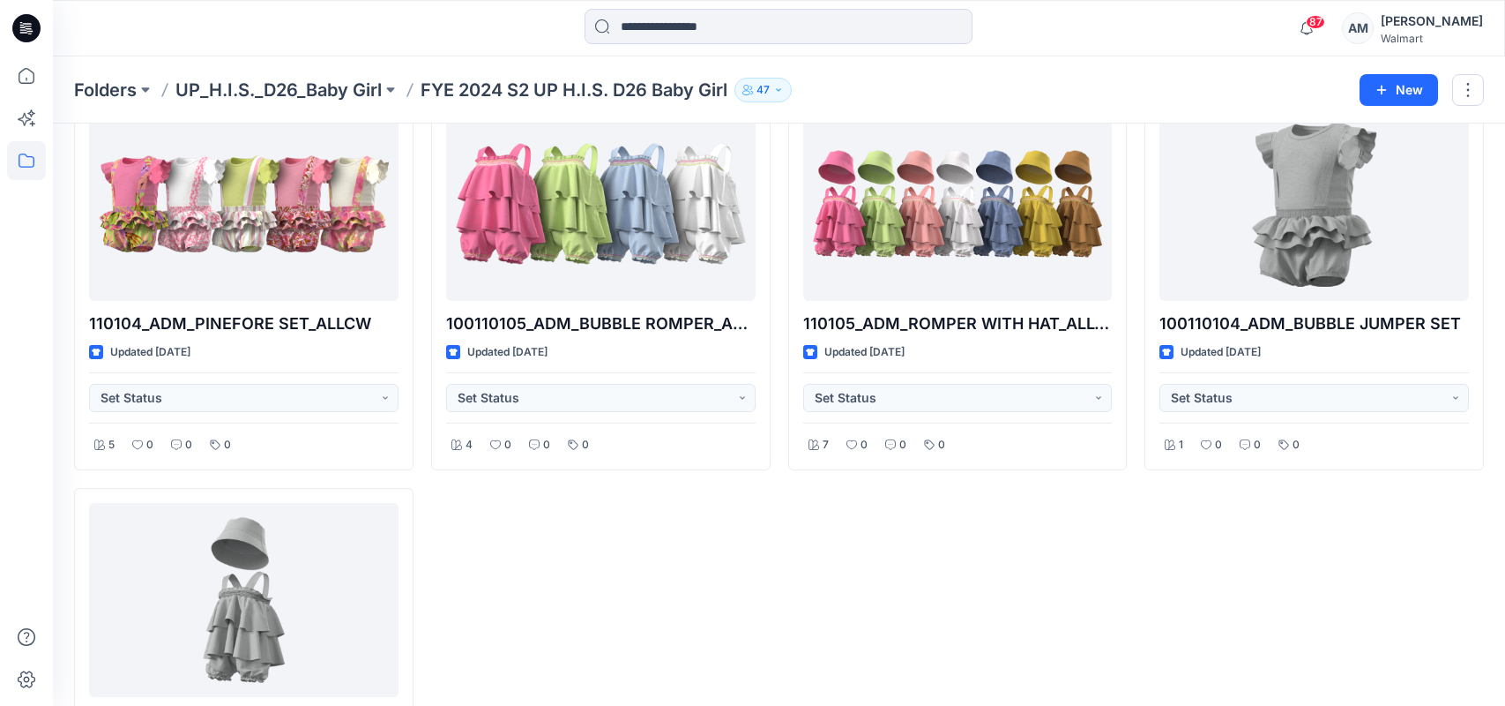
scroll to position [88, 0]
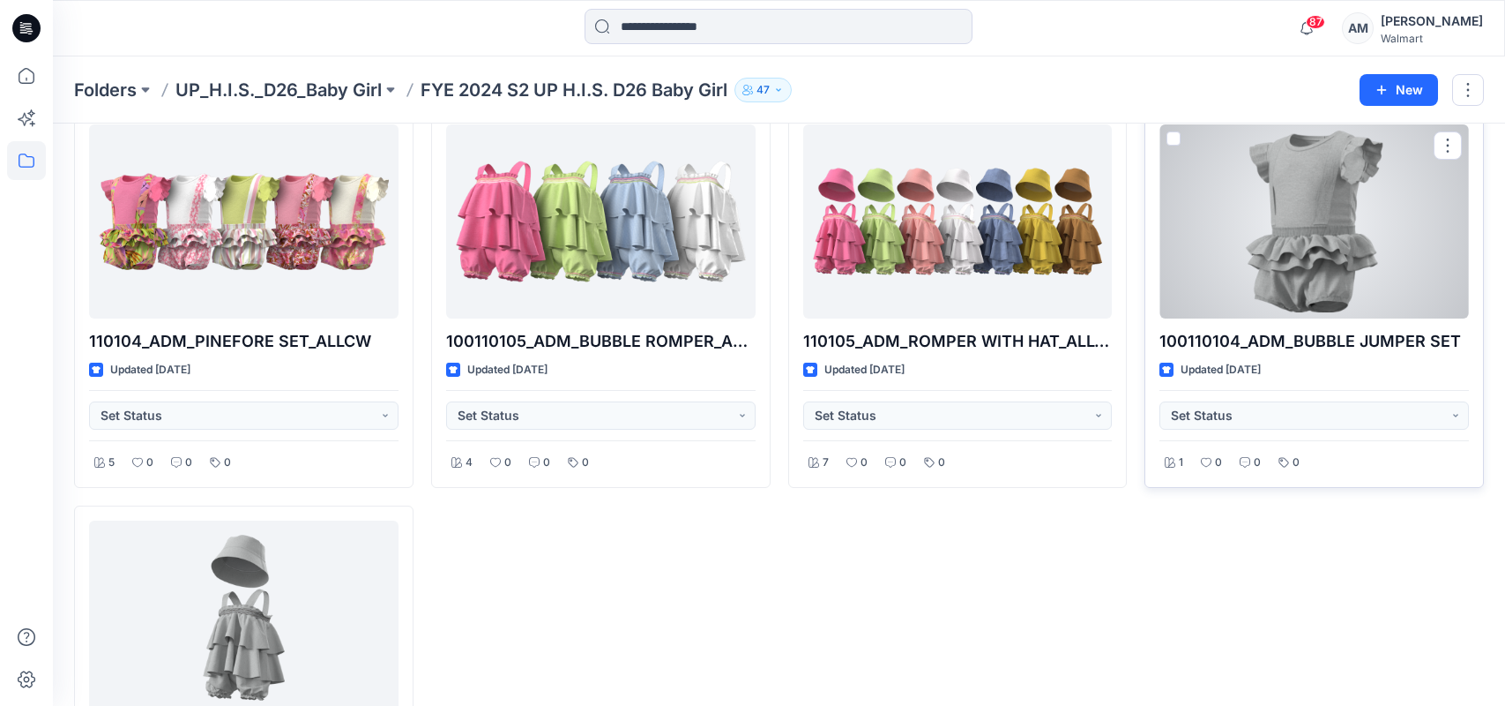
click at [1355, 241] on div at bounding box center [1315, 221] width 310 height 194
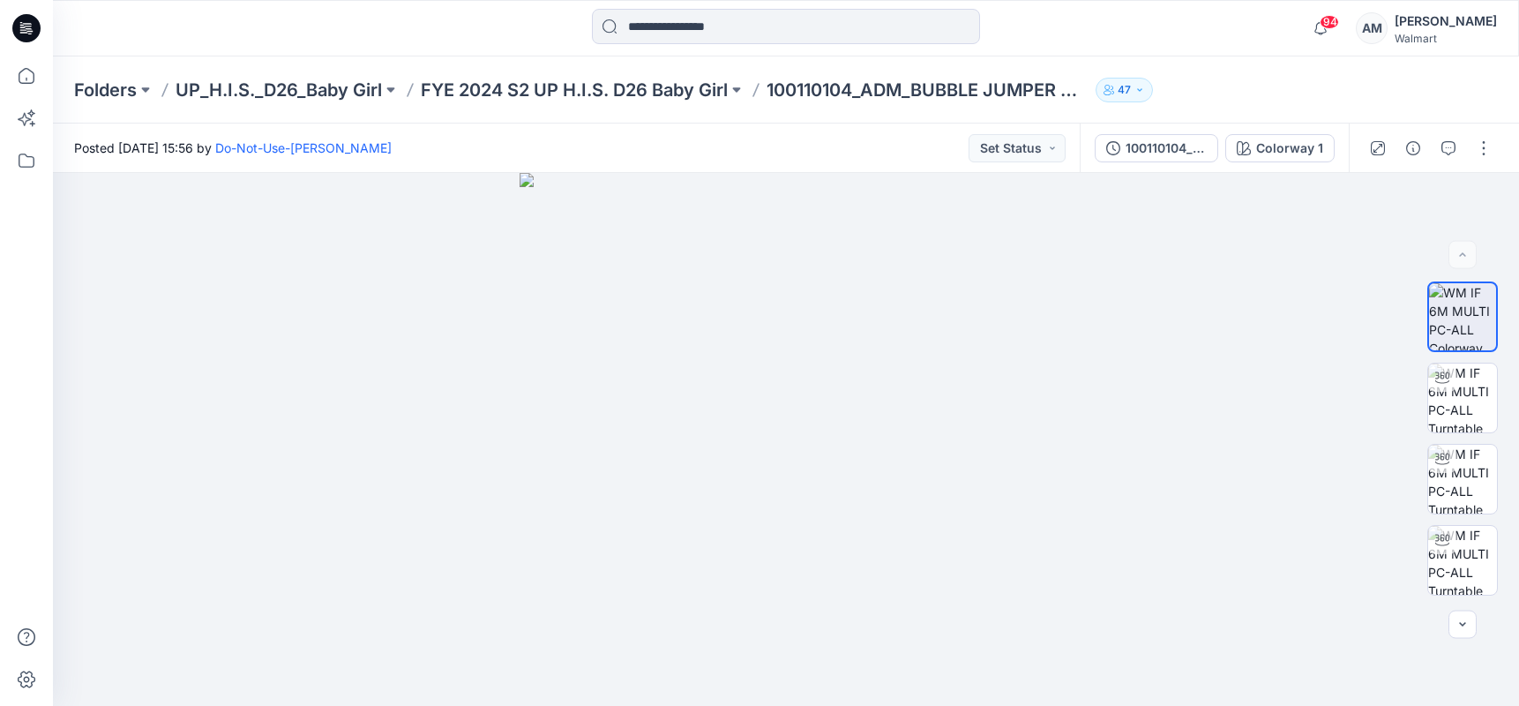
click at [1240, 26] on div "94 Notifications Your style 326-948 HALF-ZIP SWEATSHIRT is ready 5 minutes ago …" at bounding box center [785, 28] width 1465 height 39
click at [106, 92] on p "Folders" at bounding box center [105, 90] width 63 height 25
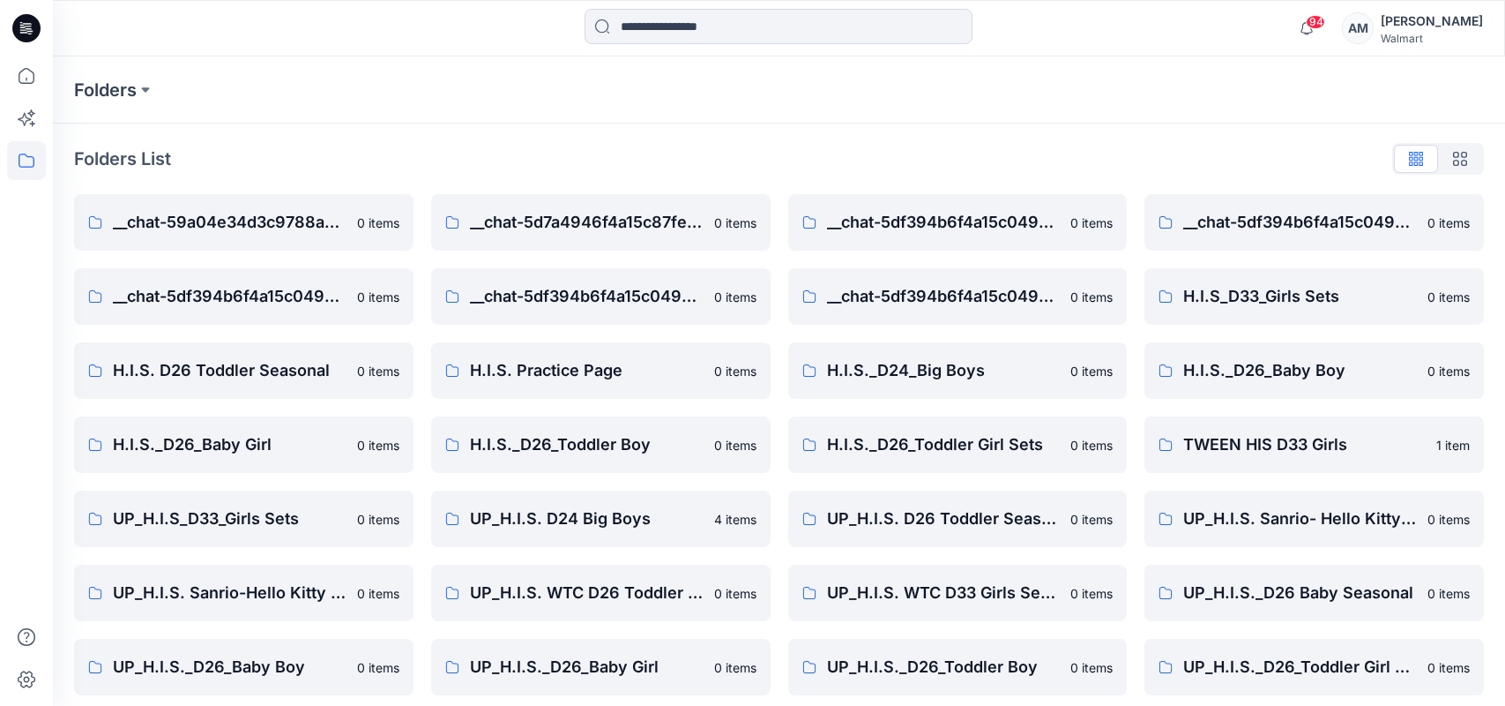
click at [377, 76] on div "Folders" at bounding box center [779, 89] width 1453 height 67
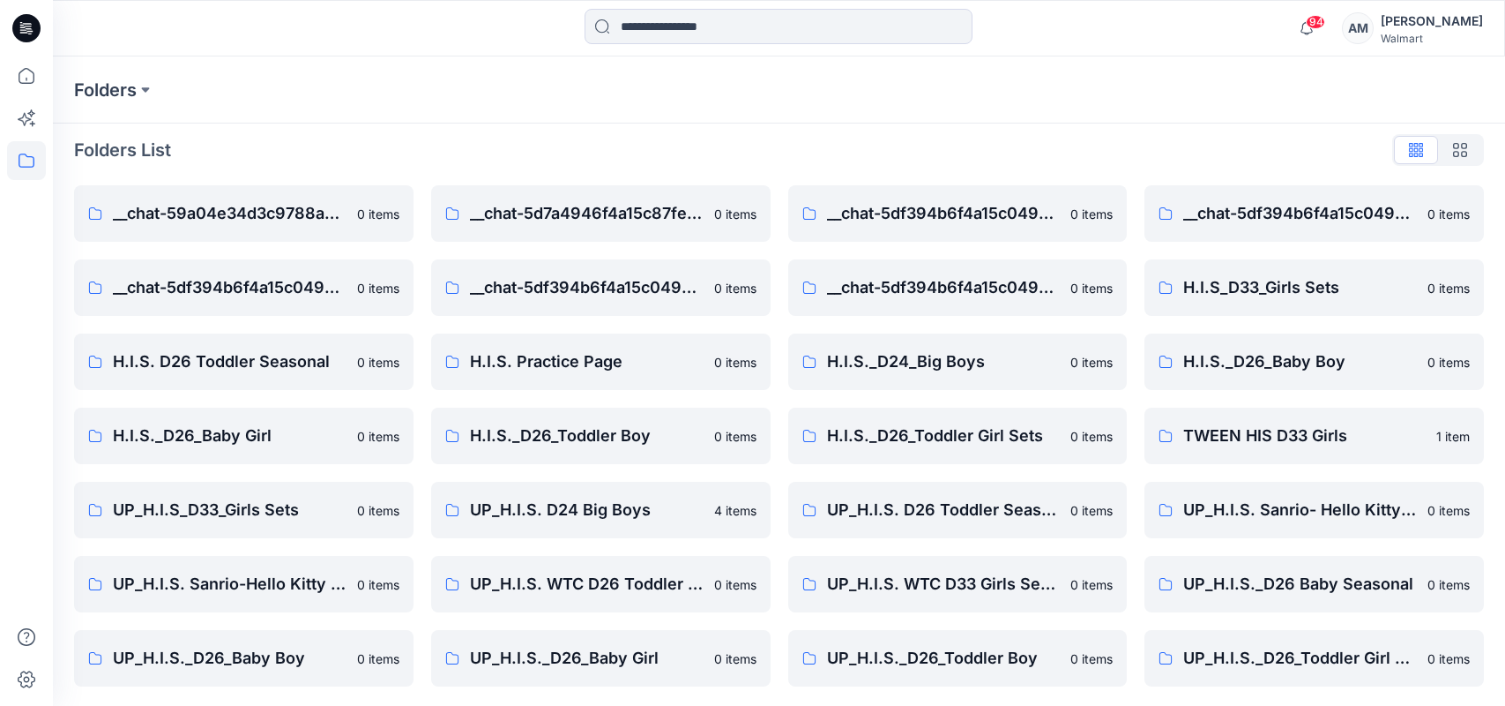
scroll to position [11, 0]
click at [190, 586] on p "UP_H.I.S. Sanrio-Hello Kitty D26 Toddler Girls" at bounding box center [230, 582] width 234 height 25
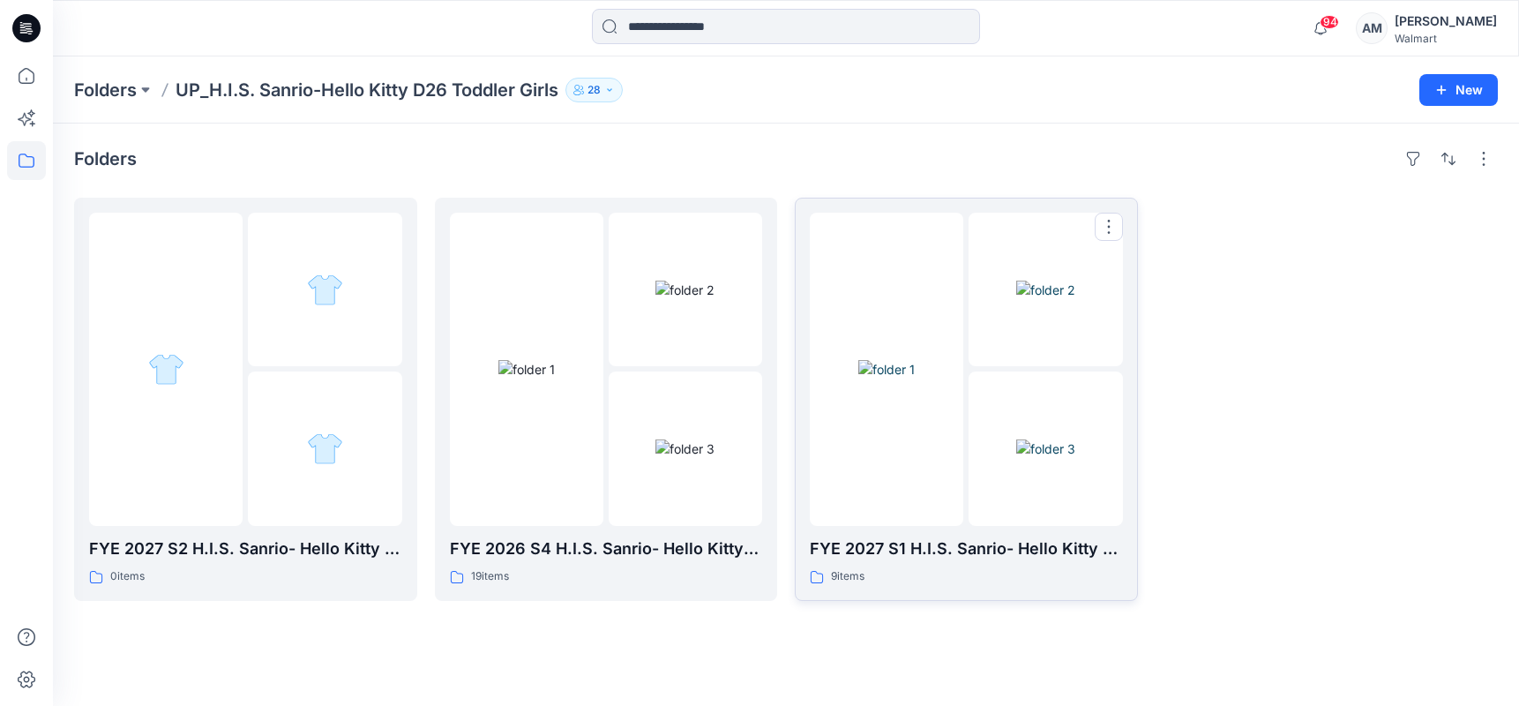
click at [1027, 439] on img at bounding box center [1045, 448] width 59 height 19
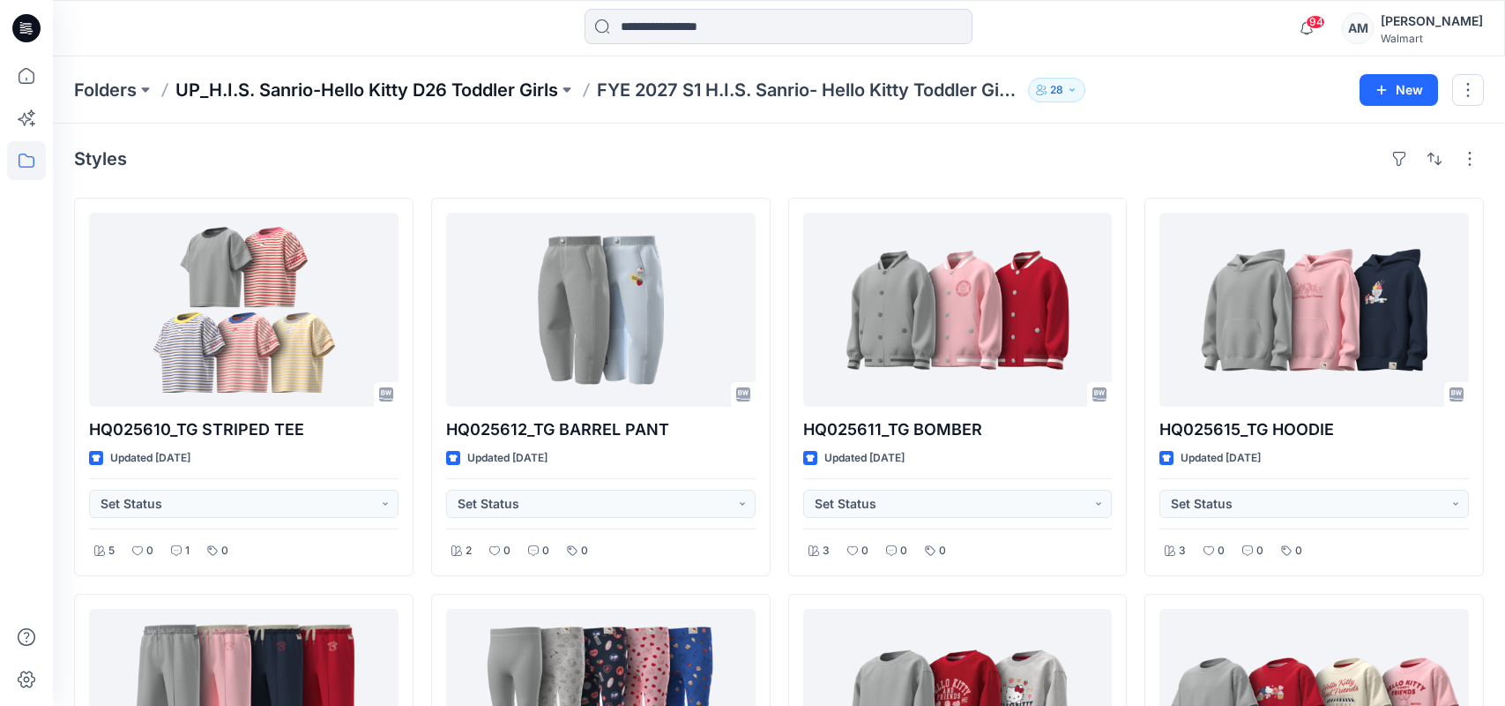
click at [474, 84] on p "UP_H.I.S. Sanrio-Hello Kitty D26 Toddler Girls" at bounding box center [367, 90] width 383 height 25
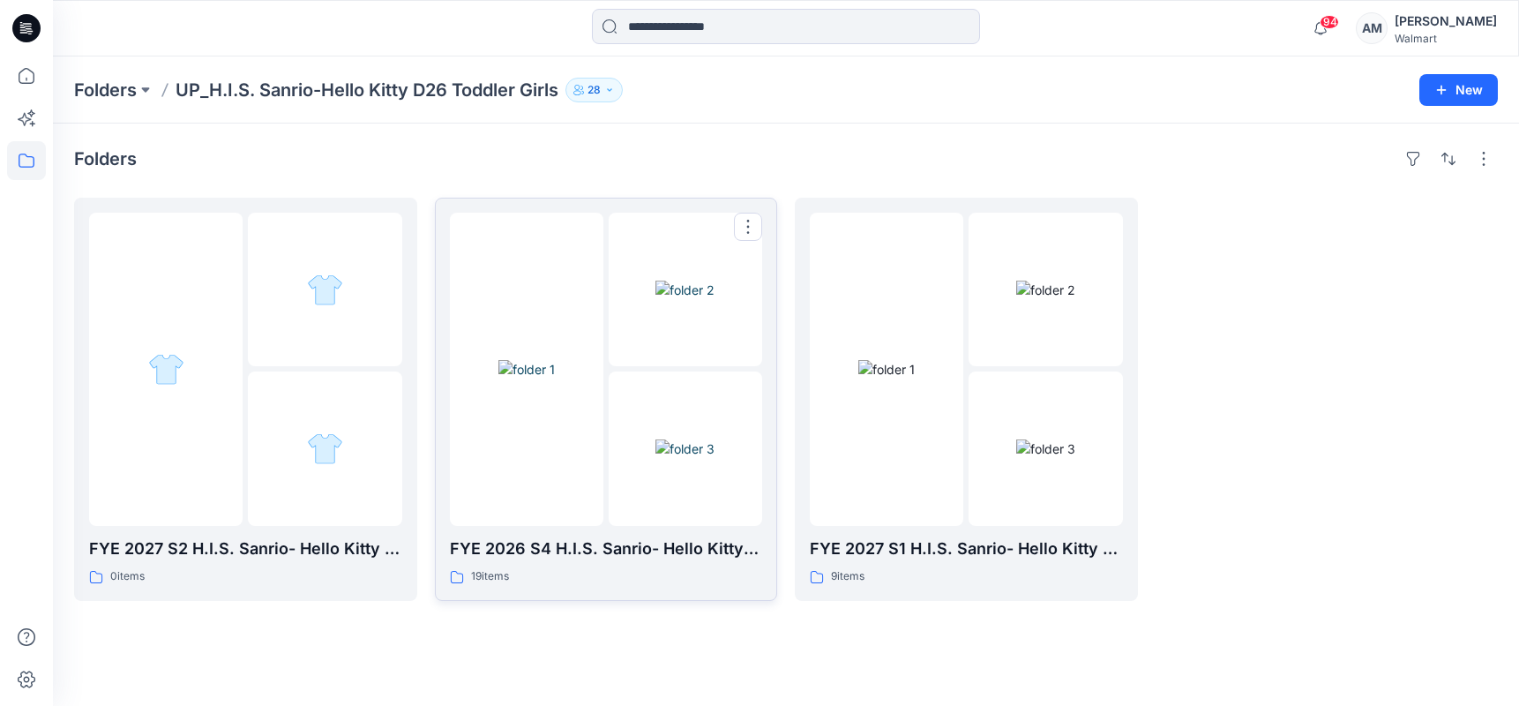
click at [528, 370] on img at bounding box center [526, 369] width 56 height 19
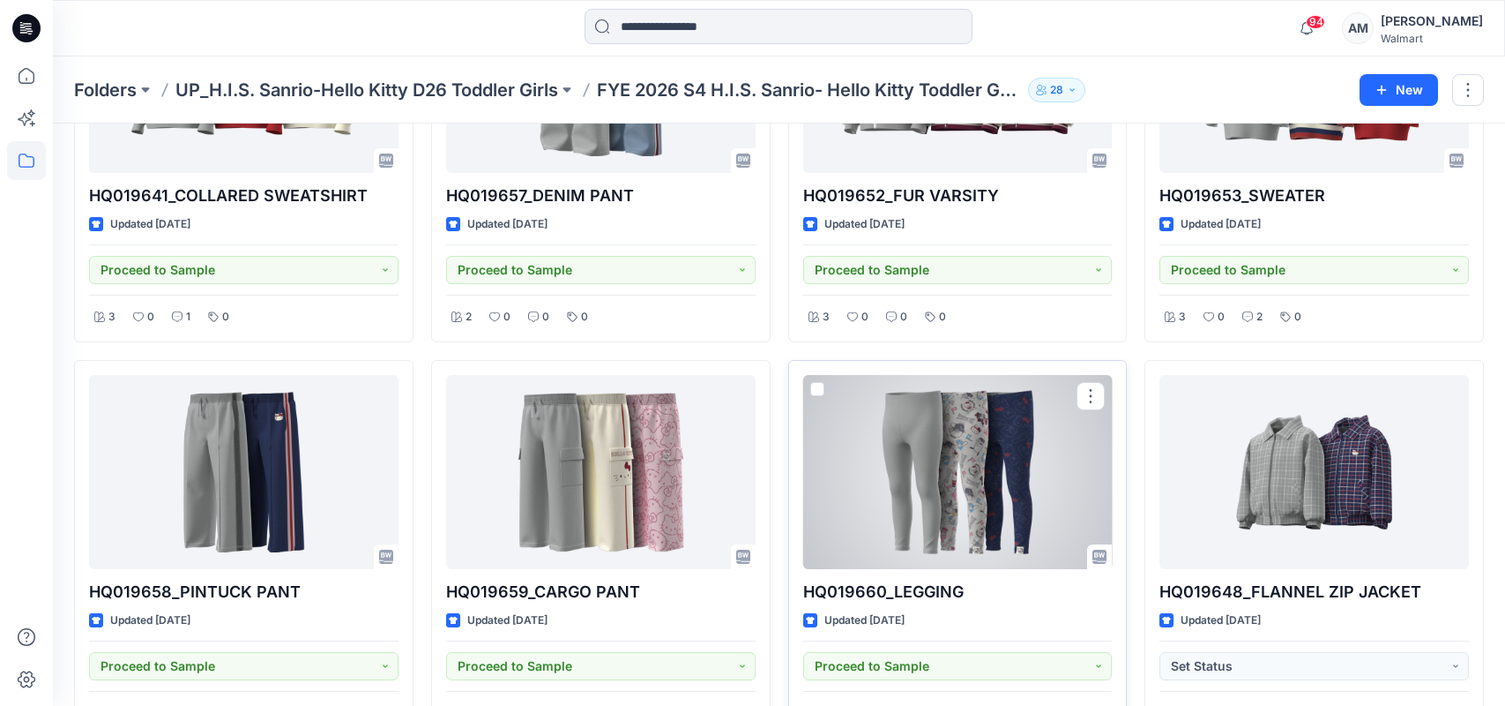
scroll to position [265, 0]
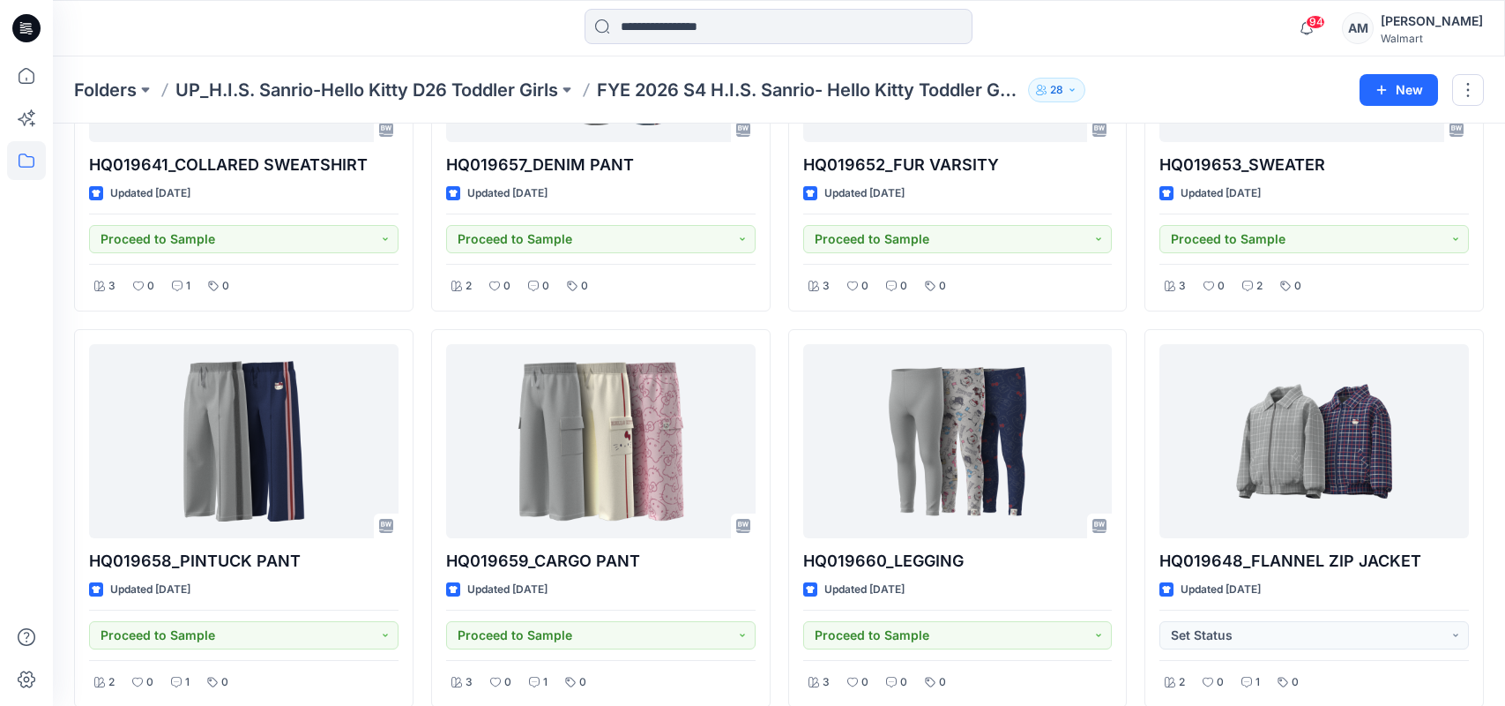
click at [1204, 72] on div "Folders UP_H.I.S. Sanrio-Hello Kitty D26 Toddler Girls FYE 2026 S4 H.I.S. Sanri…" at bounding box center [779, 89] width 1453 height 67
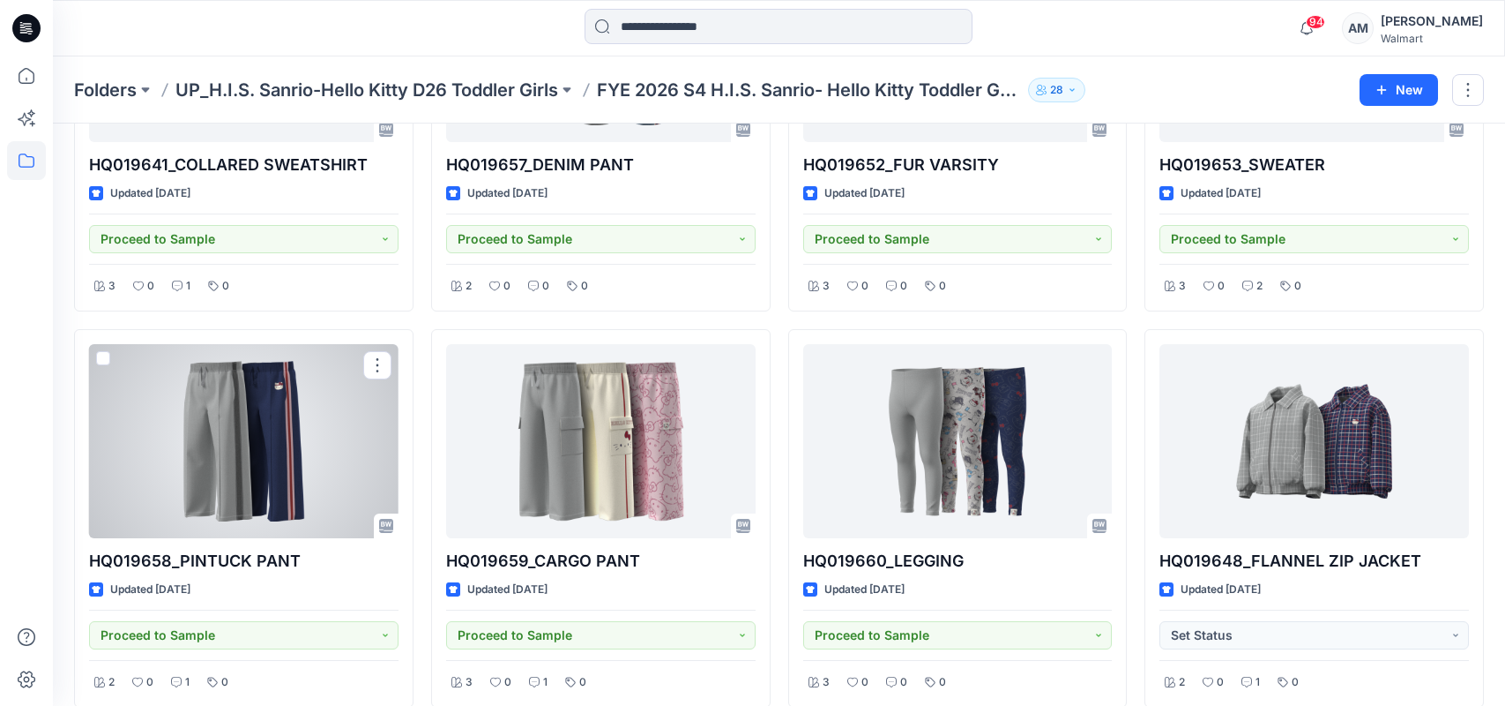
click at [286, 481] on div at bounding box center [244, 441] width 310 height 194
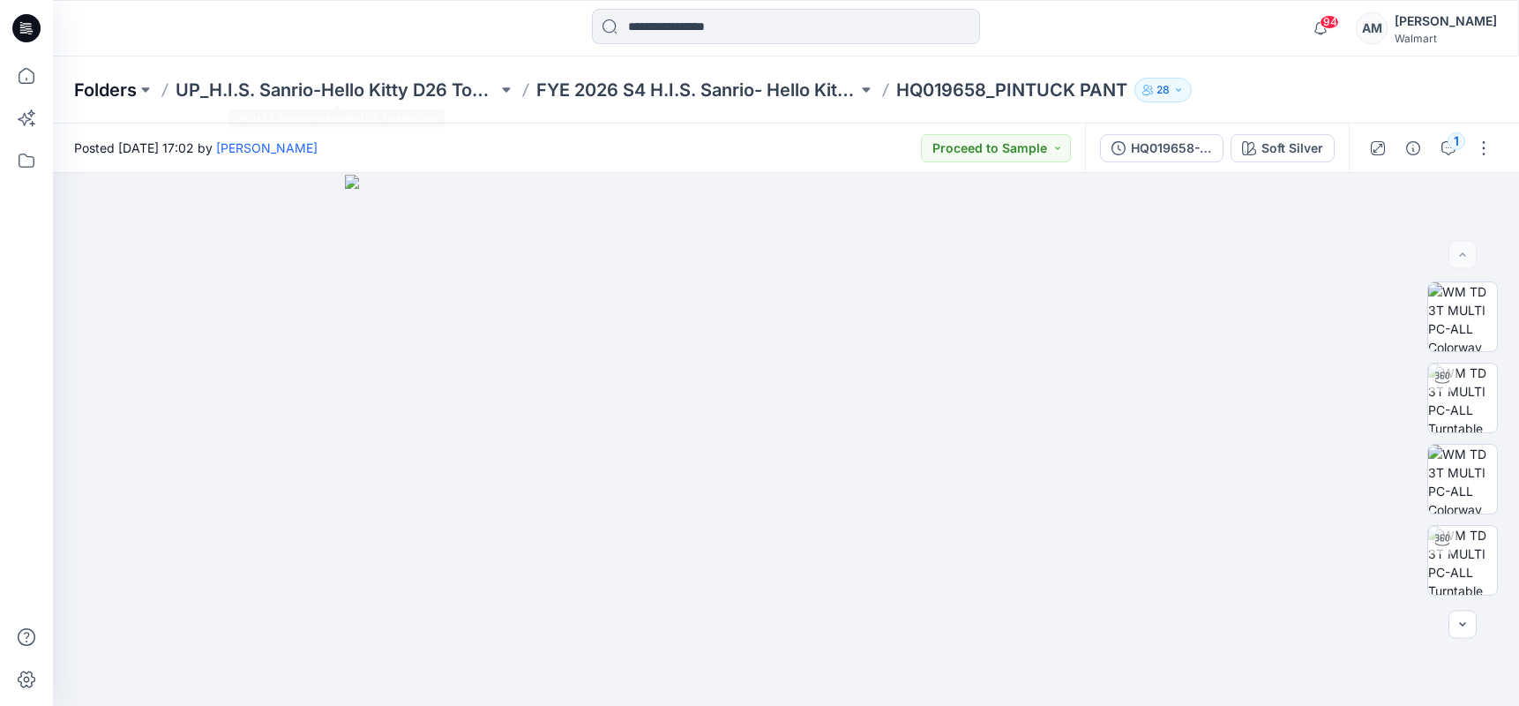
click at [85, 82] on p "Folders" at bounding box center [105, 90] width 63 height 25
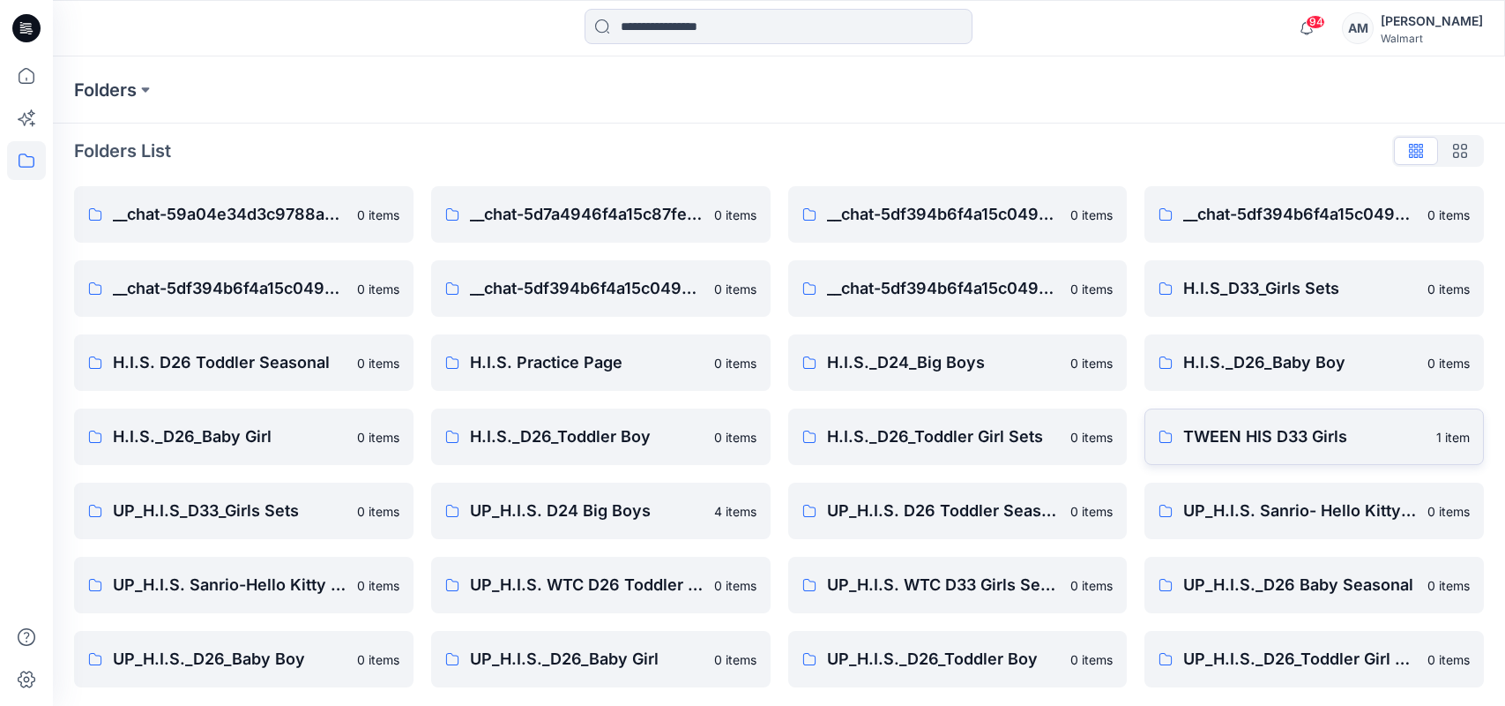
scroll to position [11, 0]
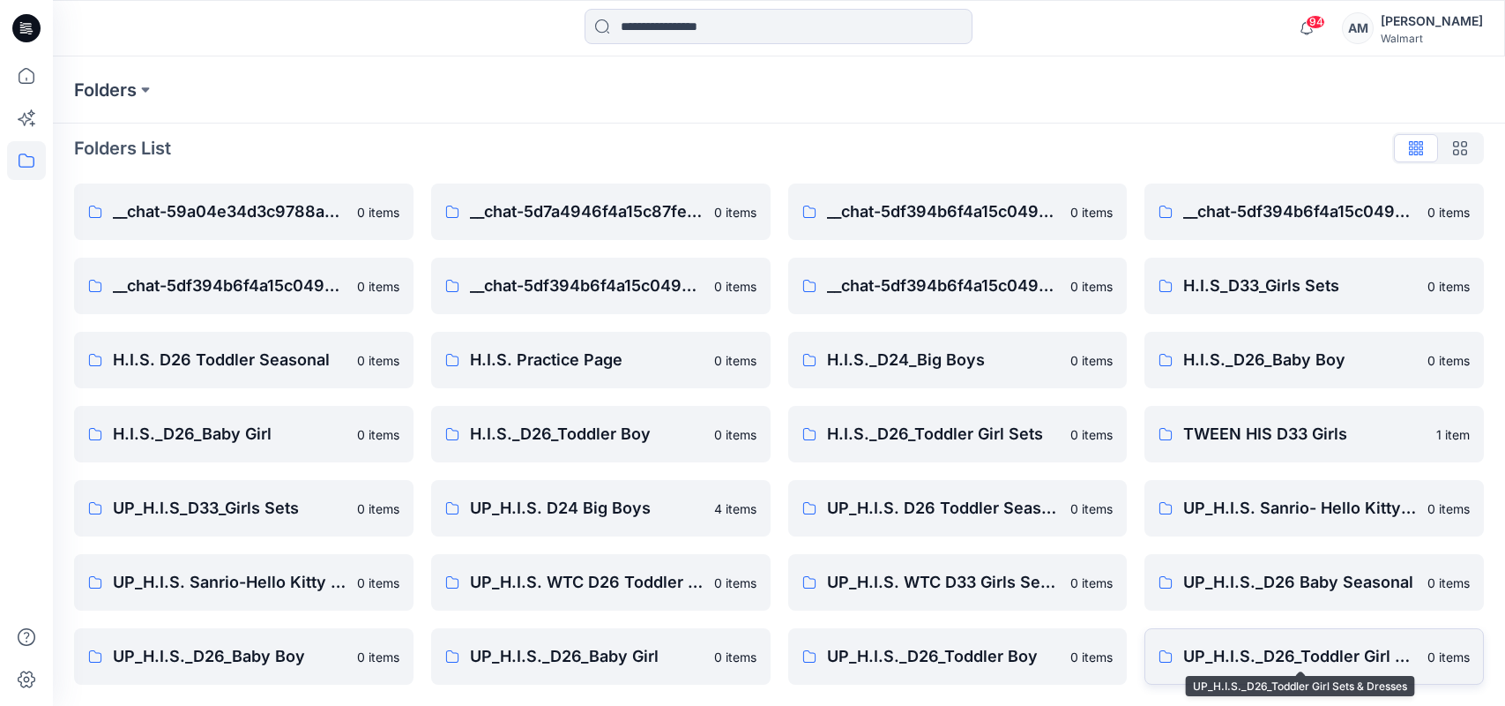
click at [1348, 654] on p "UP_H.I.S._D26_Toddler Girl Sets & Dresses" at bounding box center [1301, 656] width 234 height 25
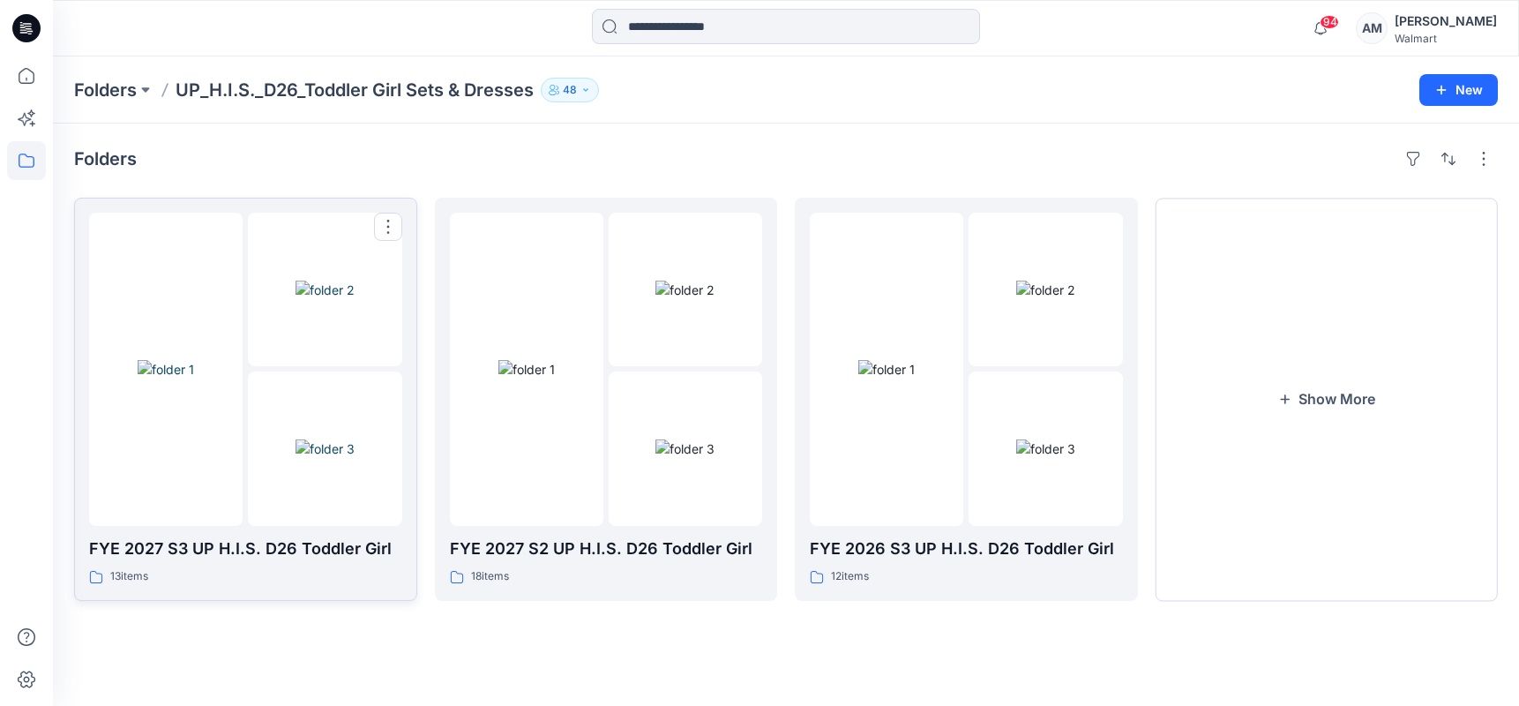
click at [280, 368] on div at bounding box center [324, 369] width 153 height 313
